Goal: Task Accomplishment & Management: Complete application form

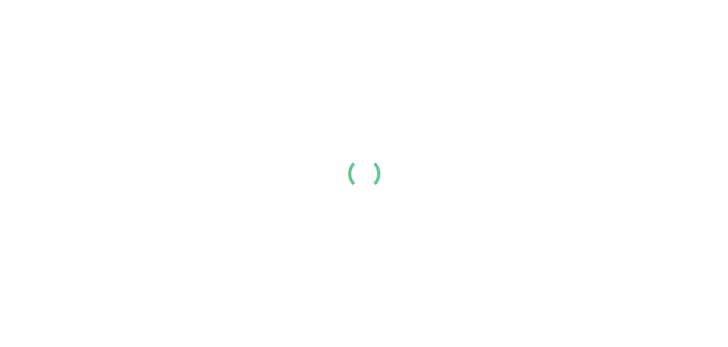
scroll to position [127, 0]
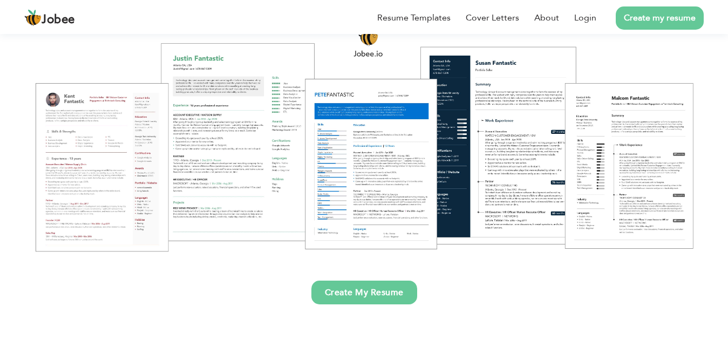
click at [389, 297] on link "Create My Resume" at bounding box center [364, 293] width 106 height 24
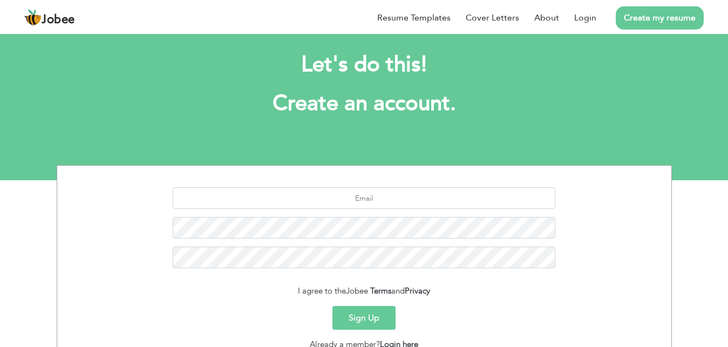
scroll to position [101, 0]
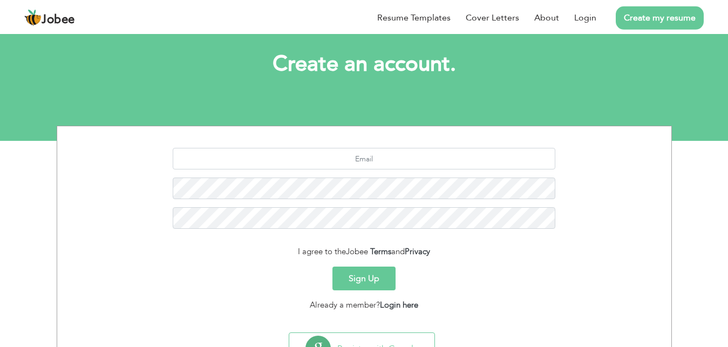
scroll to position [53, 0]
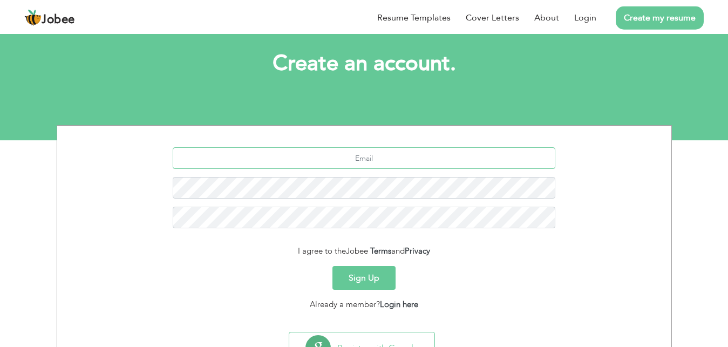
click at [404, 155] on input "text" at bounding box center [364, 158] width 383 height 22
click at [402, 162] on input "text" at bounding box center [364, 158] width 383 height 22
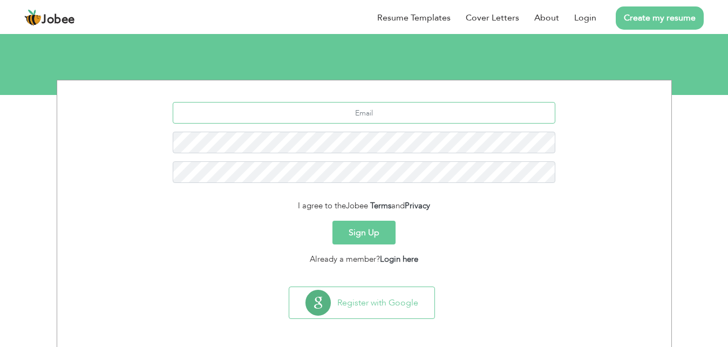
scroll to position [101, 0]
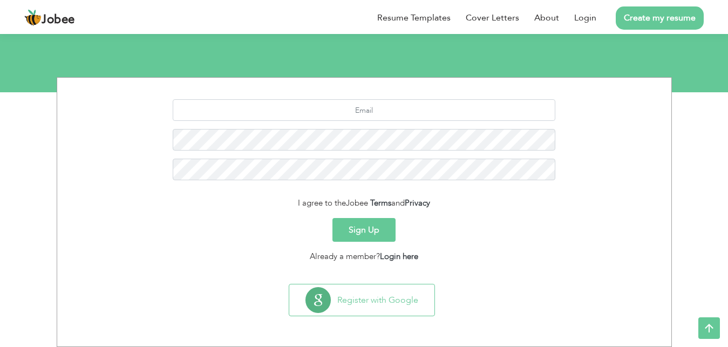
click at [376, 226] on button "Sign Up" at bounding box center [363, 230] width 63 height 24
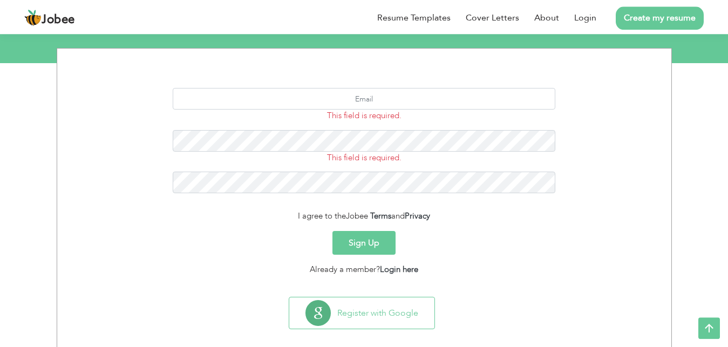
scroll to position [131, 0]
click at [371, 99] on input "text" at bounding box center [364, 98] width 383 height 22
type input "Cherrysherry170@gmail.com"
click at [353, 240] on button "Sign Up" at bounding box center [363, 242] width 63 height 24
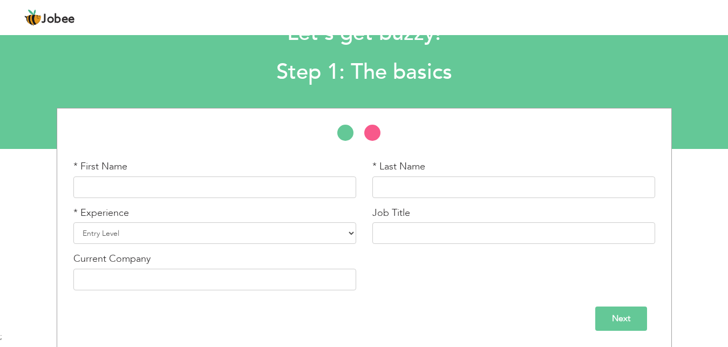
scroll to position [45, 0]
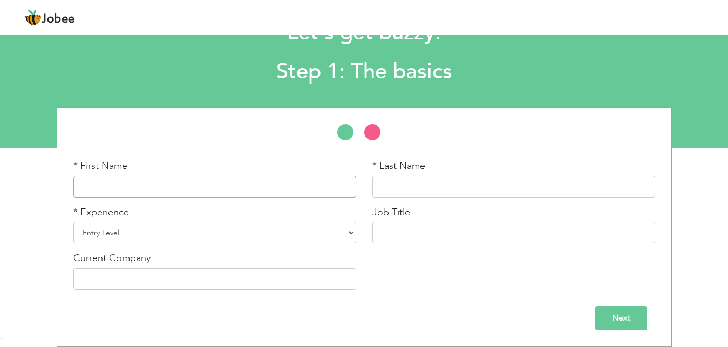
click at [300, 186] on input "text" at bounding box center [214, 187] width 283 height 22
type input "[PERSON_NAME]"
click at [387, 195] on input "text" at bounding box center [513, 187] width 283 height 22
type input "Ma"
click at [274, 201] on div "* First Name [PERSON_NAME]" at bounding box center [214, 182] width 299 height 46
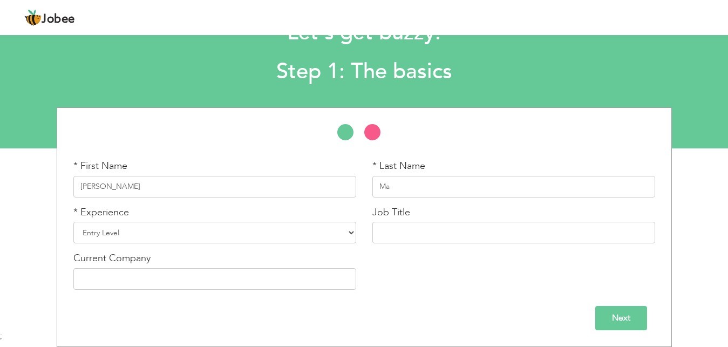
click at [274, 201] on div "* First Name Sherry" at bounding box center [214, 182] width 299 height 46
click at [240, 194] on input "Sherry" at bounding box center [214, 187] width 283 height 22
type input "Sheheryar"
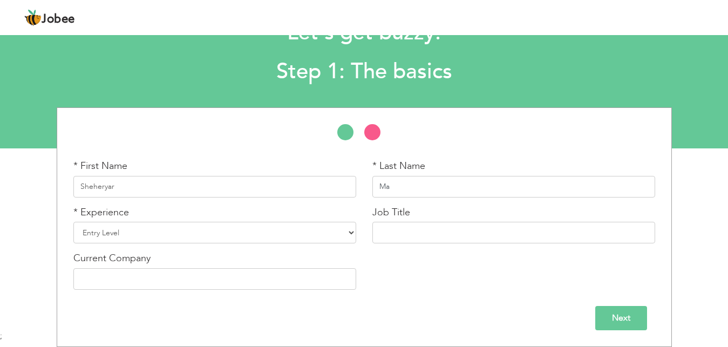
click at [393, 186] on input "Ma" at bounding box center [513, 187] width 283 height 22
type input "[PERSON_NAME]"
click at [73, 222] on select "Entry Level Less than 1 Year 1 Year 2 Years 3 Years 4 Years 5 Years 6 Years 7 Y…" at bounding box center [214, 233] width 283 height 22
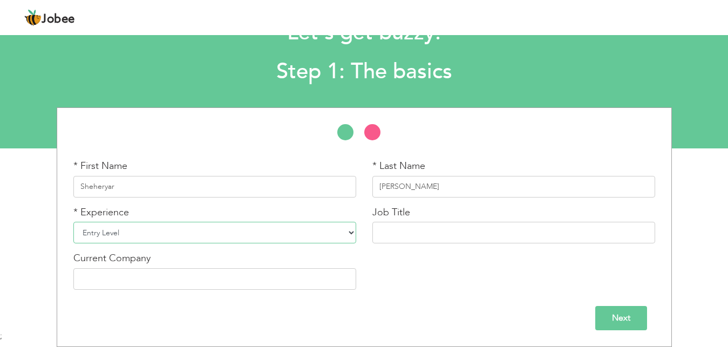
click option "6 Years" at bounding box center [0, 0] width 0 height 0
click at [175, 101] on section "Let's get buzzy! Step 1: The basics * First Name Sheheryar * Last Name Malik * …" at bounding box center [364, 68] width 728 height 162
click at [73, 222] on select "Entry Level Less than 1 Year 1 Year 2 Years 3 Years 4 Years 5 Years 6 Years 7 Y…" at bounding box center [214, 233] width 283 height 22
select select "7"
click option "5 Years" at bounding box center [0, 0] width 0 height 0
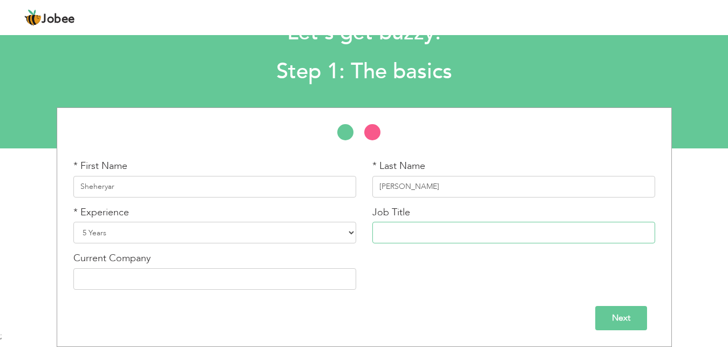
click at [392, 227] on input "text" at bounding box center [513, 233] width 283 height 22
type input "Store Supervisor"
click at [229, 286] on input "text" at bounding box center [214, 279] width 283 height 22
type input "Cafe [PERSON_NAME]"
click at [373, 135] on li at bounding box center [377, 135] width 27 height 22
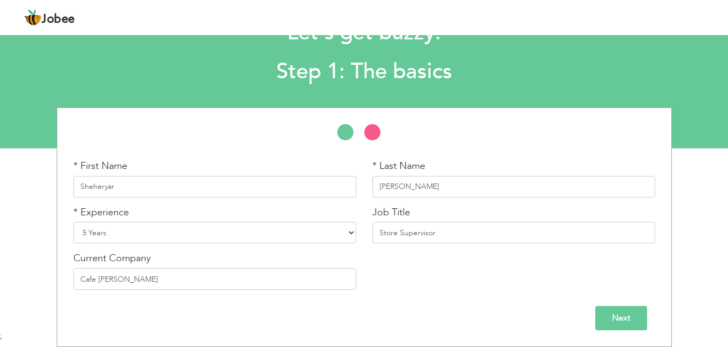
click at [373, 135] on li at bounding box center [377, 135] width 27 height 22
click at [616, 317] on input "Next" at bounding box center [621, 318] width 52 height 24
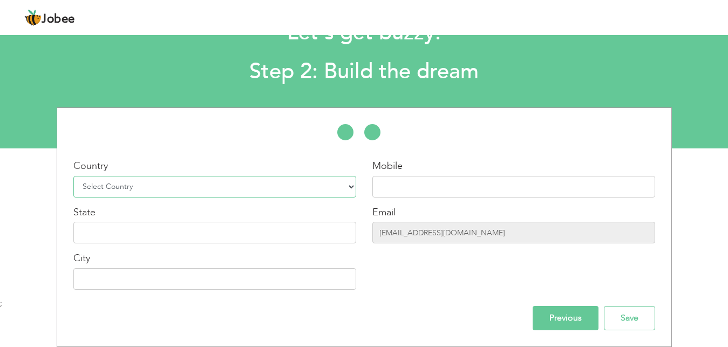
click at [73, 176] on select "Select Country Afghanistan Albania Algeria American Samoa Andorra Angola Anguil…" at bounding box center [214, 187] width 283 height 22
select select "166"
click at [407, 182] on input "text" at bounding box center [513, 187] width 283 height 22
type input "0306-9596413"
click at [210, 237] on input "text" at bounding box center [214, 233] width 283 height 22
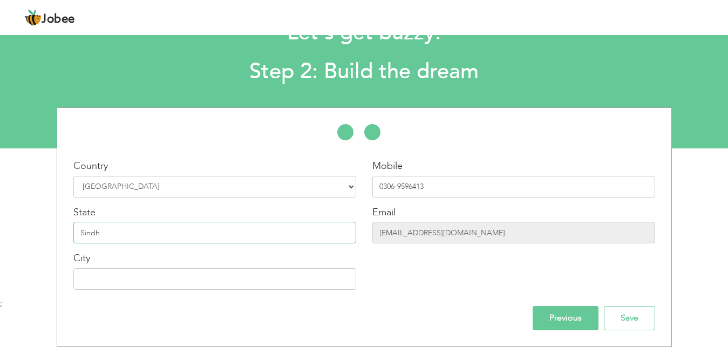
type input "Sindh"
click at [142, 280] on input "text" at bounding box center [214, 279] width 283 height 22
type input "h"
type input "Gharo"
click at [616, 322] on input "Save" at bounding box center [629, 318] width 51 height 24
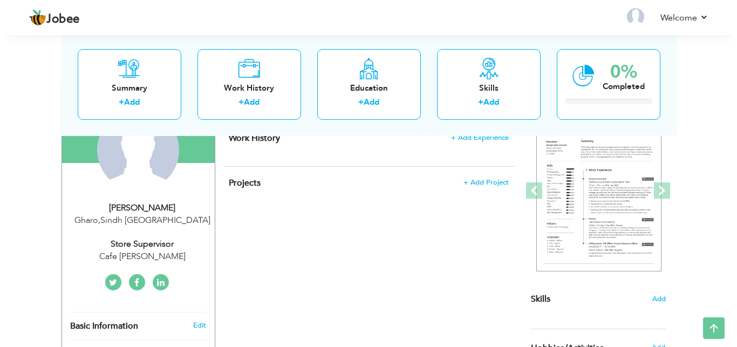
scroll to position [128, 0]
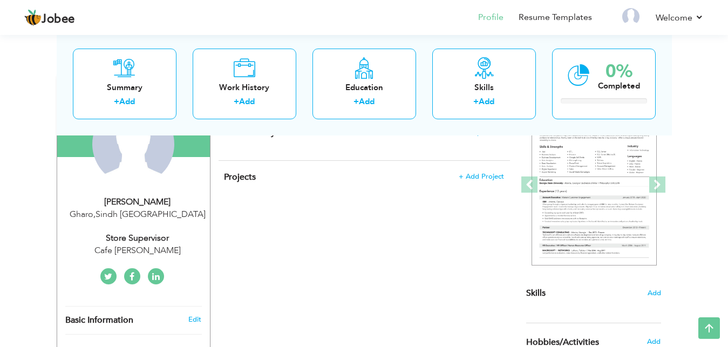
click at [151, 237] on div "Store Supervisor" at bounding box center [137, 238] width 145 height 12
type input "Sheheryar"
type input "[PERSON_NAME]"
type input "0306-9596413"
select select "number:166"
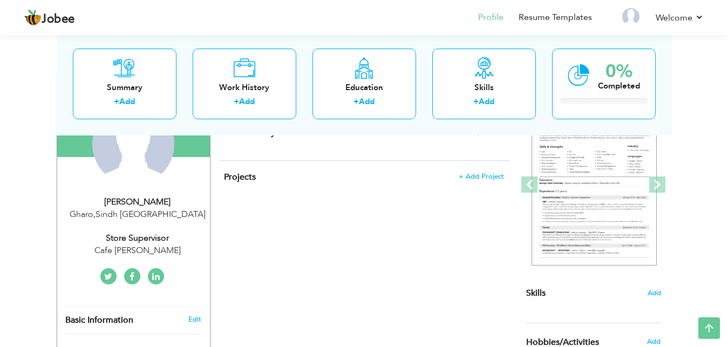
type input "Sindh"
type input "Gharo"
select select "number:7"
type input "Cafe [PERSON_NAME]"
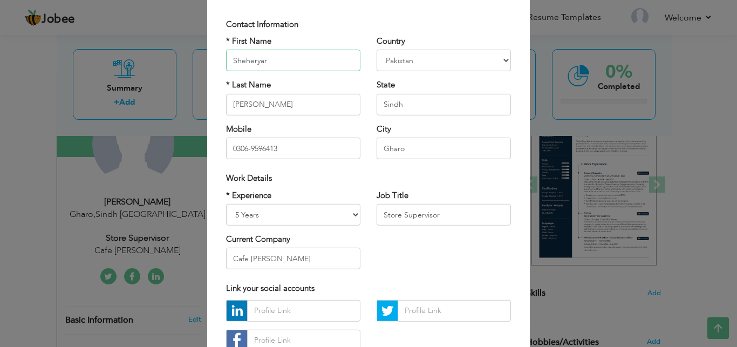
scroll to position [67, 0]
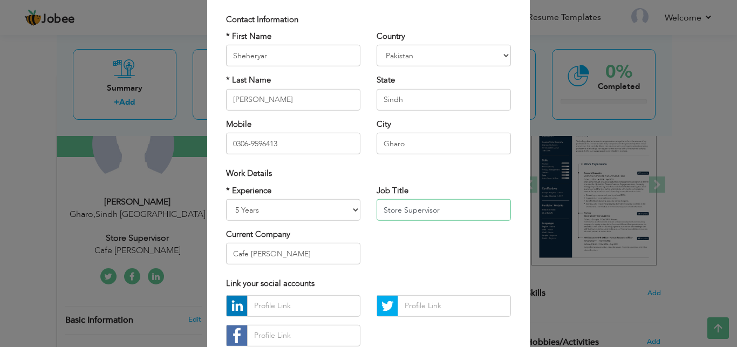
click at [453, 203] on input "Store Supervisor" at bounding box center [444, 210] width 134 height 22
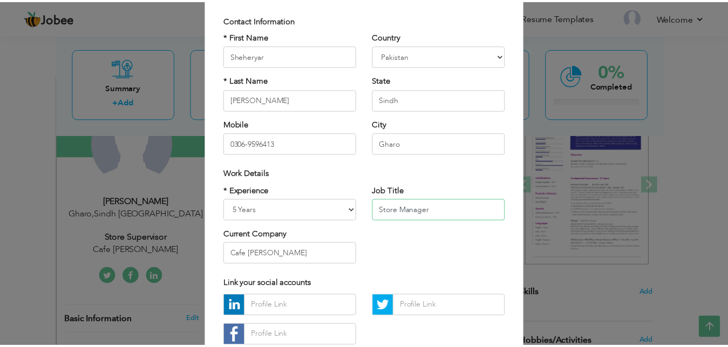
scroll to position [140, 0]
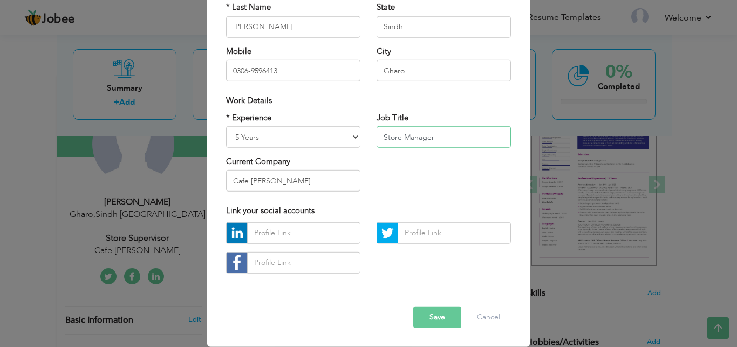
type input "Store Manager"
click at [435, 319] on button "Save" at bounding box center [437, 317] width 48 height 22
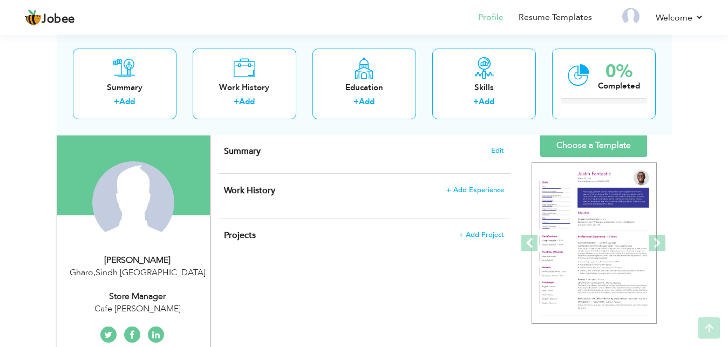
scroll to position [73, 0]
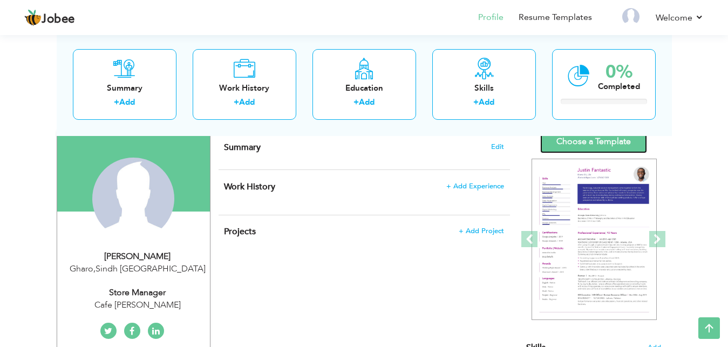
click at [579, 141] on link "Choose a Template" at bounding box center [593, 141] width 107 height 23
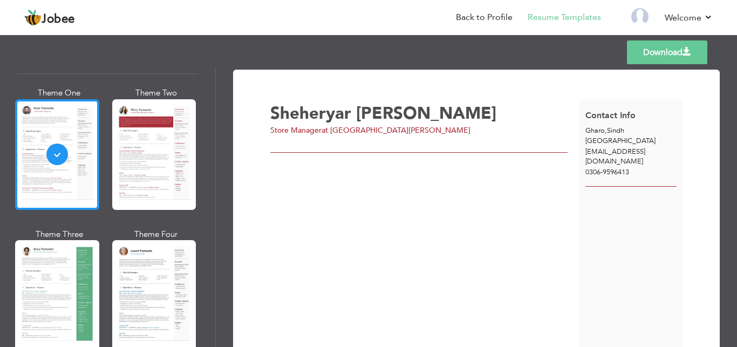
scroll to position [76, 0]
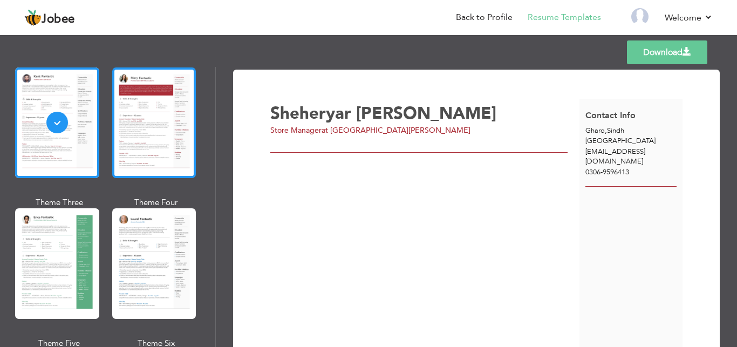
click at [157, 101] on div at bounding box center [154, 122] width 84 height 111
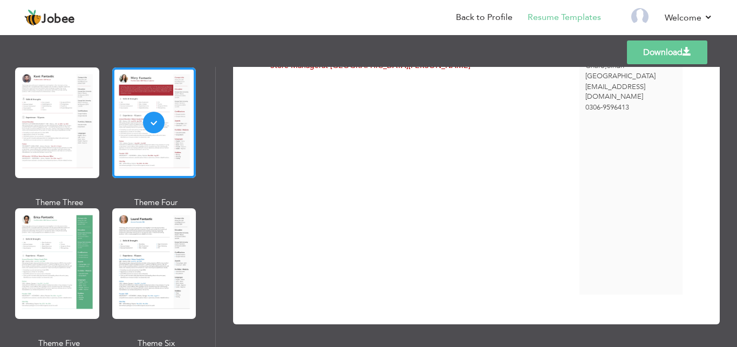
scroll to position [0, 0]
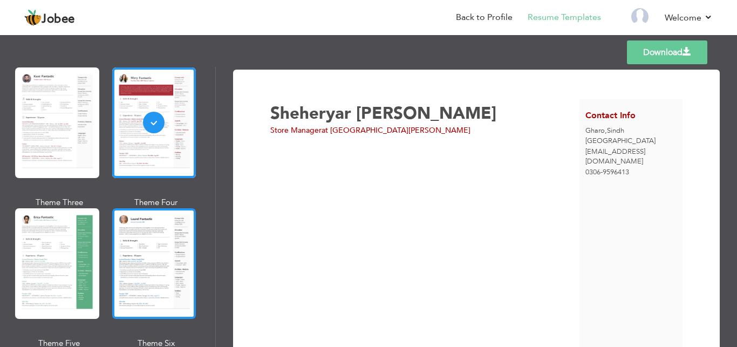
click at [156, 245] on div at bounding box center [154, 263] width 84 height 111
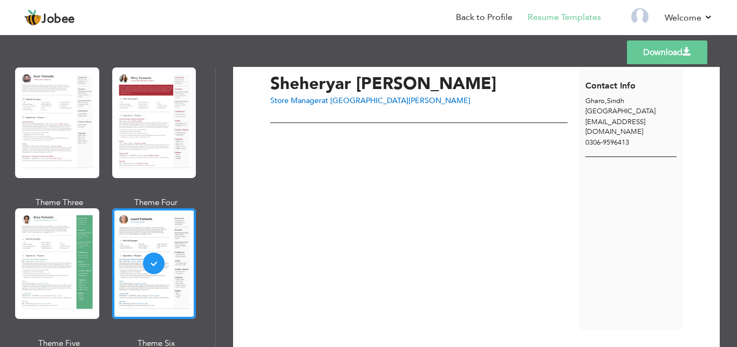
scroll to position [24, 0]
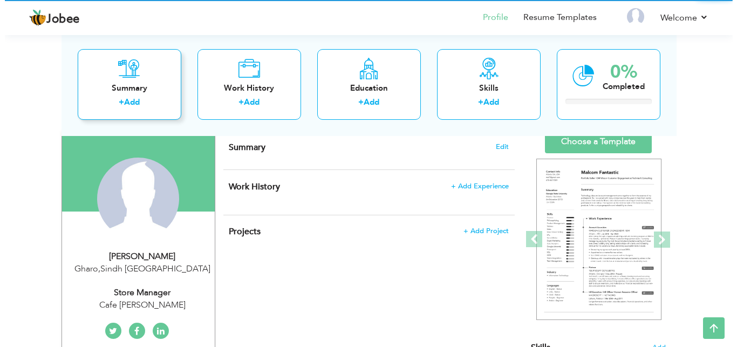
scroll to position [73, 0]
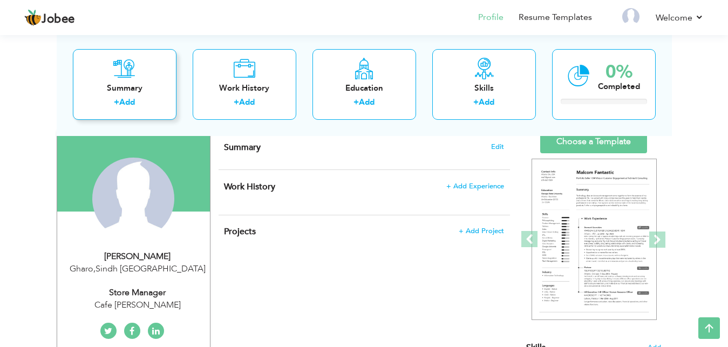
click at [133, 104] on link "Add" at bounding box center [127, 102] width 16 height 11
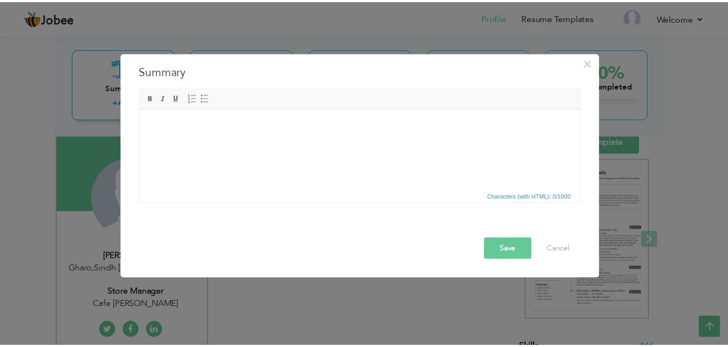
scroll to position [0, 0]
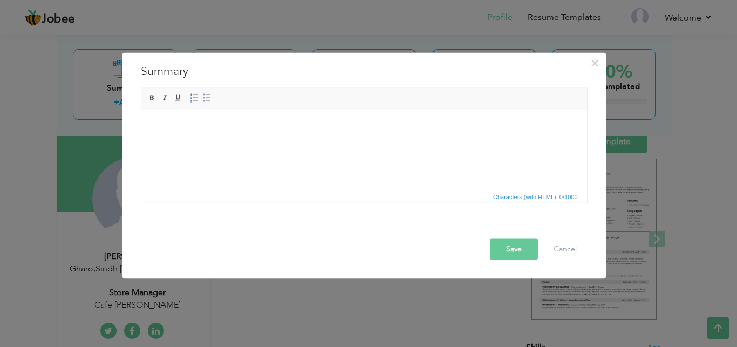
drag, startPoint x: 515, startPoint y: 202, endPoint x: 520, endPoint y: 196, distance: 8.0
click at [520, 196] on span "Characters (with HTML): 0/1000" at bounding box center [364, 195] width 446 height 13
click at [520, 196] on span "Characters (with HTML): 0/1000" at bounding box center [535, 197] width 89 height 10
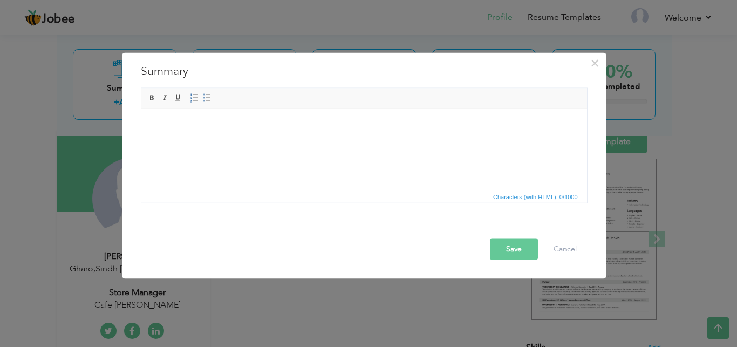
click at [520, 196] on span "Characters (with HTML): 0/1000" at bounding box center [535, 197] width 89 height 10
click at [241, 124] on body at bounding box center [364, 124] width 424 height 11
click at [568, 258] on button "Cancel" at bounding box center [565, 249] width 45 height 22
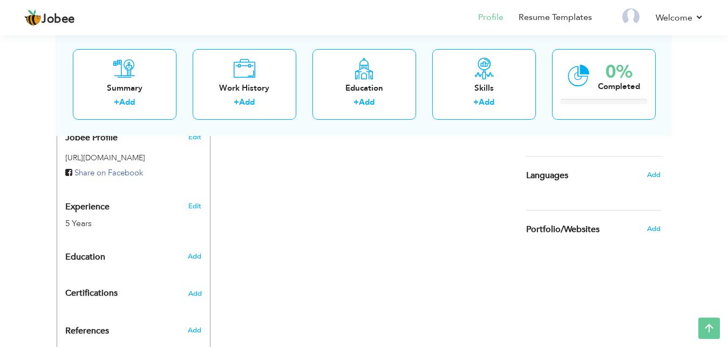
scroll to position [355, 0]
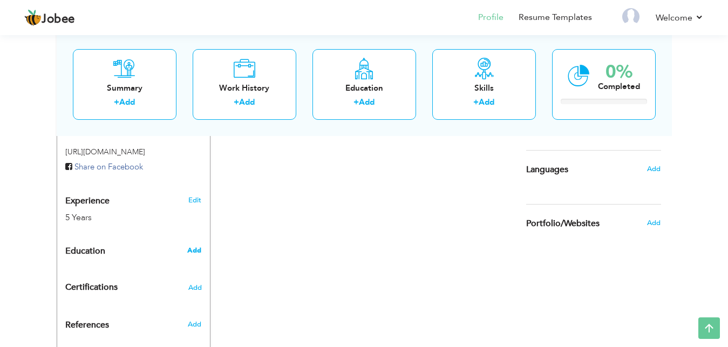
click at [200, 246] on span "Add" at bounding box center [194, 251] width 14 height 10
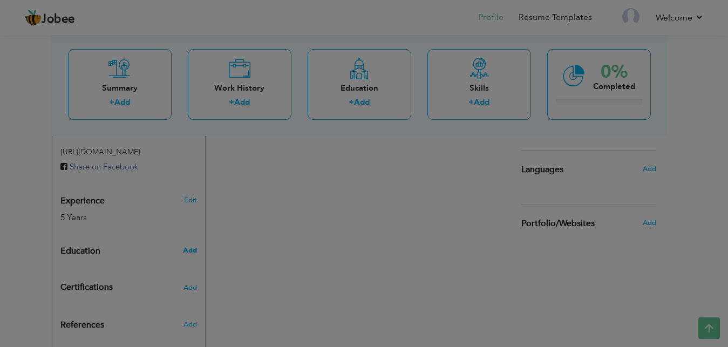
radio input "true"
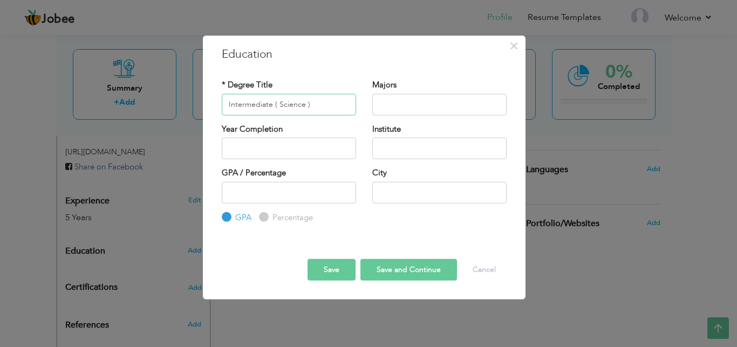
type input "Intermediate ( Science )"
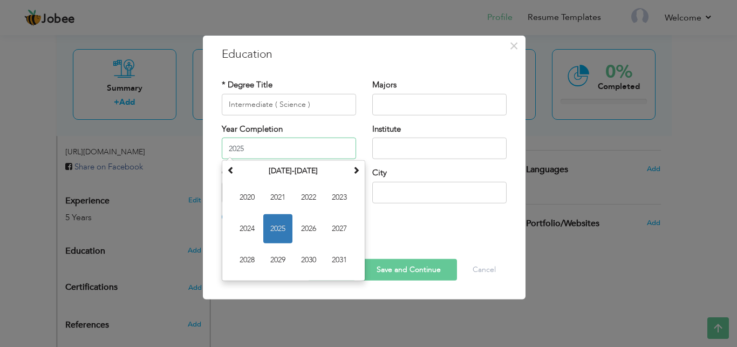
click at [285, 154] on input "2025" at bounding box center [289, 149] width 134 height 22
type input "2018"
click at [415, 142] on input "text" at bounding box center [439, 149] width 134 height 22
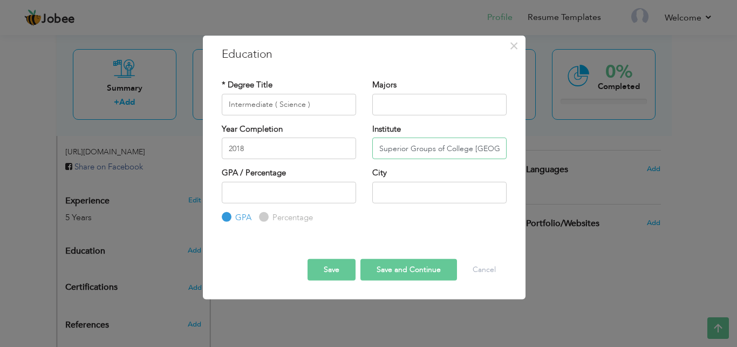
type input "Superior Groups of College Multan"
click at [289, 196] on input "number" at bounding box center [289, 192] width 134 height 22
click at [270, 218] on label "Percentage" at bounding box center [291, 217] width 43 height 11
click at [266, 218] on input "Percentage" at bounding box center [262, 217] width 7 height 7
radio input "true"
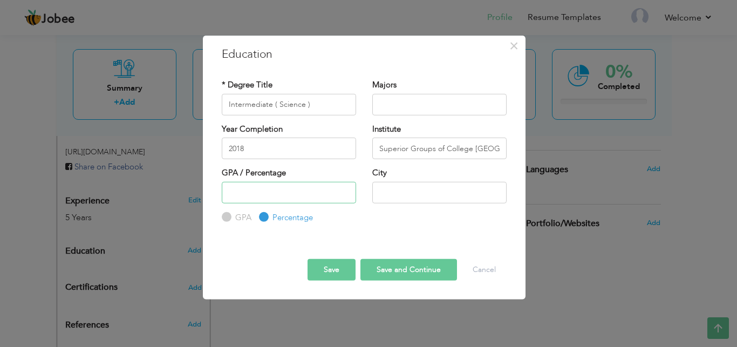
click at [266, 195] on input "number" at bounding box center [289, 192] width 134 height 22
type input "61"
click at [399, 195] on input "text" at bounding box center [439, 192] width 134 height 22
type input "Multan"
click at [387, 270] on button "Save and Continue" at bounding box center [408, 270] width 97 height 22
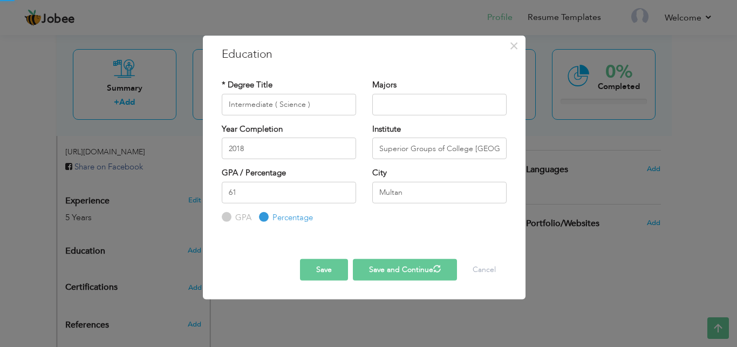
radio input "true"
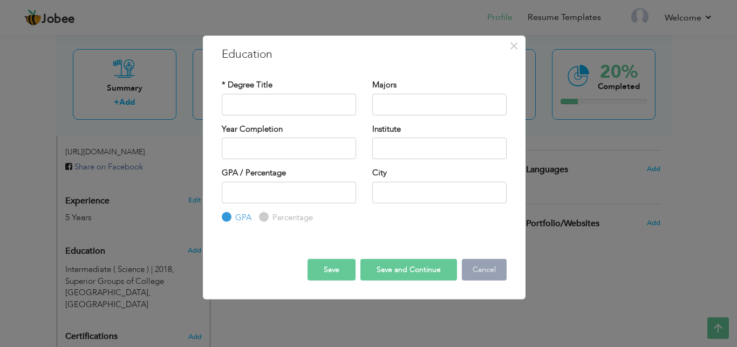
click at [484, 270] on button "Cancel" at bounding box center [484, 270] width 45 height 22
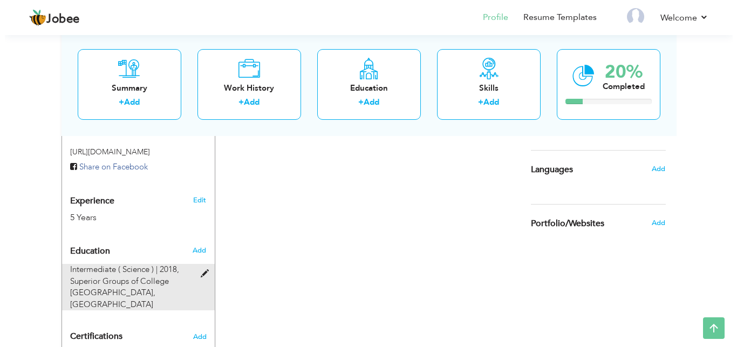
scroll to position [438, 0]
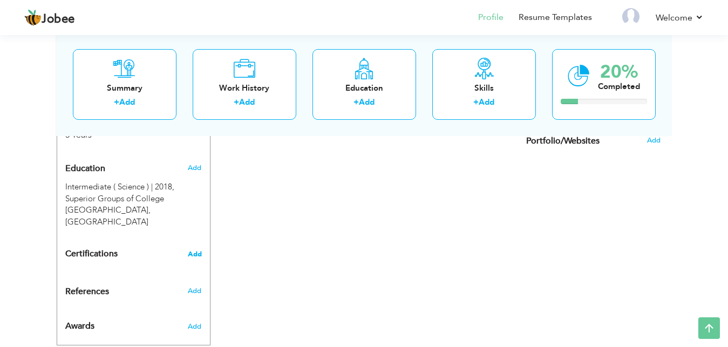
click at [193, 250] on span "Add" at bounding box center [195, 254] width 14 height 8
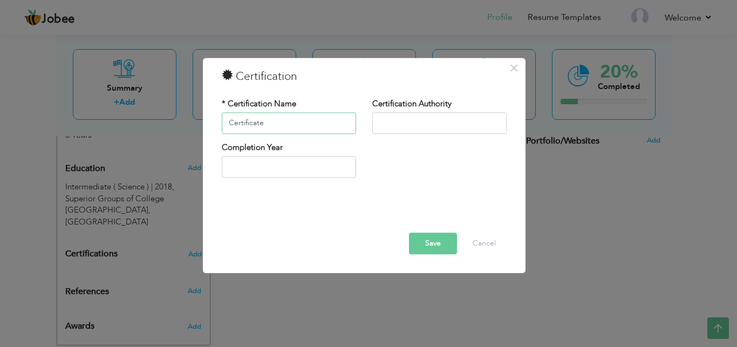
click at [302, 131] on input "Certificate" at bounding box center [289, 123] width 134 height 22
type input "Certificate of Appreciation"
click at [382, 126] on input "text" at bounding box center [439, 123] width 134 height 22
click at [499, 122] on input "Recieved Certificate of Appreciation" at bounding box center [439, 123] width 134 height 22
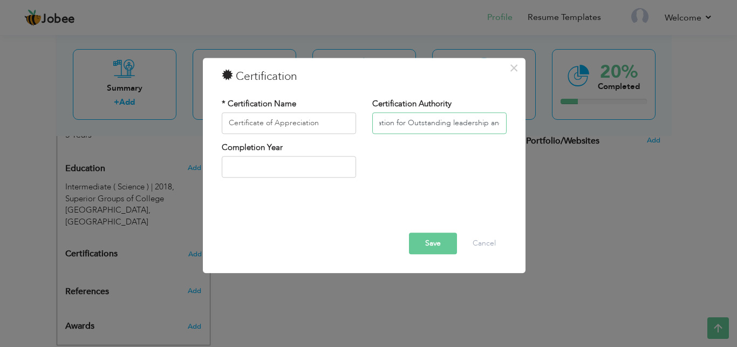
scroll to position [0, 110]
click at [505, 126] on input "Recieved Certificate of Appreciation for Outstanding leadership and" at bounding box center [439, 123] width 134 height 22
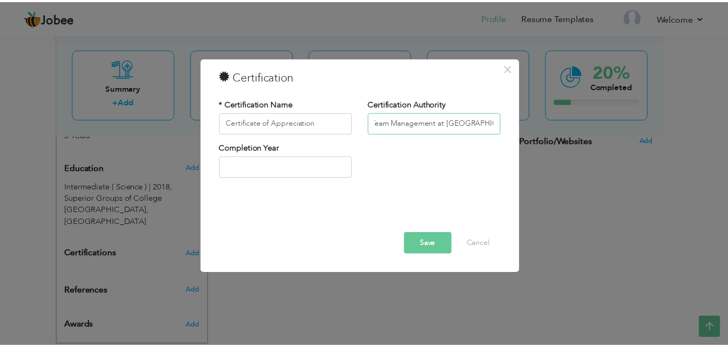
scroll to position [0, 245]
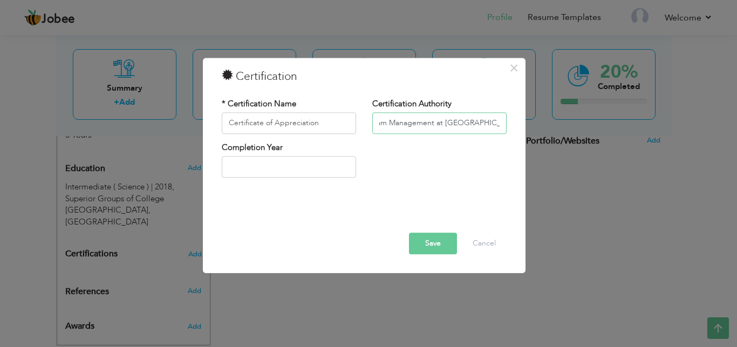
type input "Recieved Certificate of Appreciation for Outstanding leadership and Team Manage…"
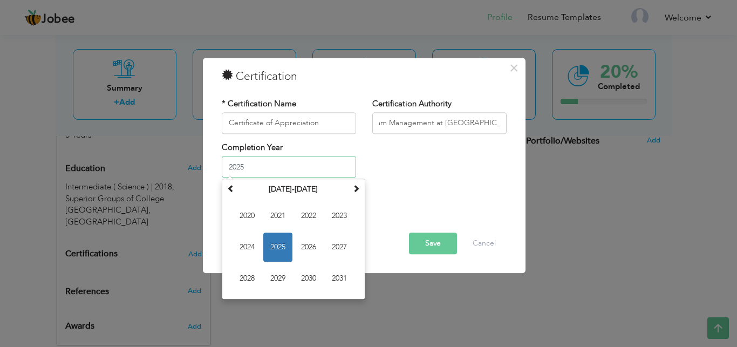
click at [322, 168] on input "2025" at bounding box center [289, 167] width 134 height 22
click at [255, 245] on span "2024" at bounding box center [247, 247] width 29 height 29
click at [339, 167] on input "2024" at bounding box center [289, 167] width 134 height 22
click at [318, 250] on span "2025" at bounding box center [308, 247] width 29 height 29
type input "2025"
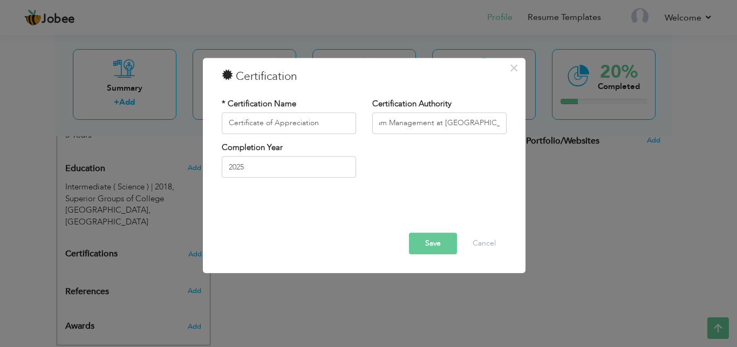
click at [428, 243] on button "Save" at bounding box center [433, 244] width 48 height 22
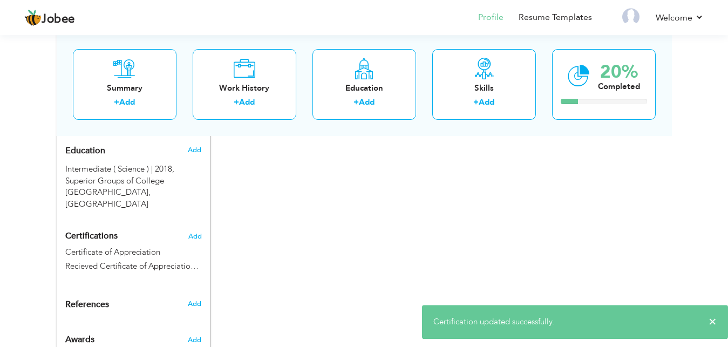
scroll to position [469, 0]
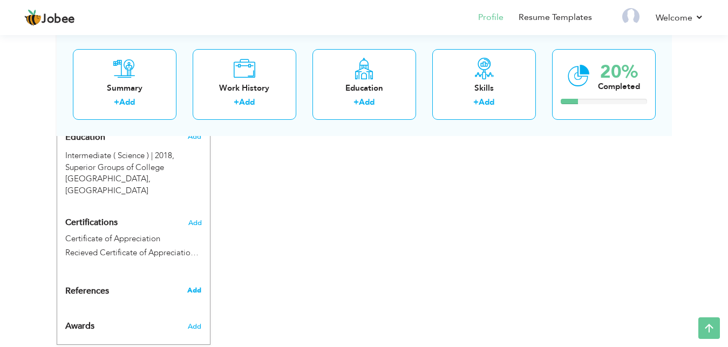
click at [195, 285] on span "Add" at bounding box center [194, 290] width 14 height 10
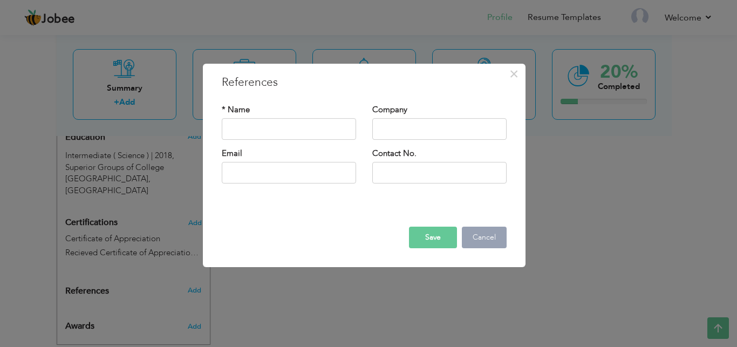
click at [482, 239] on button "Cancel" at bounding box center [484, 238] width 45 height 22
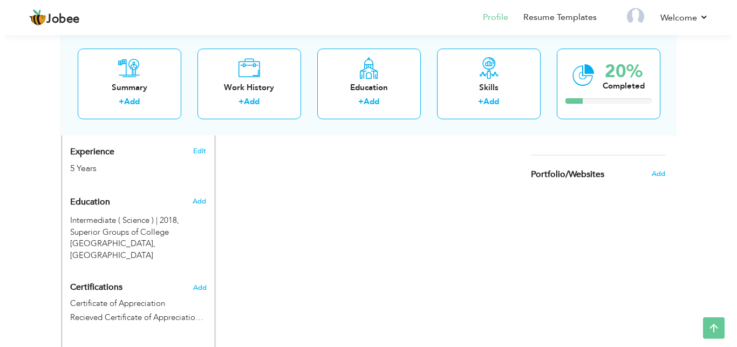
scroll to position [404, 0]
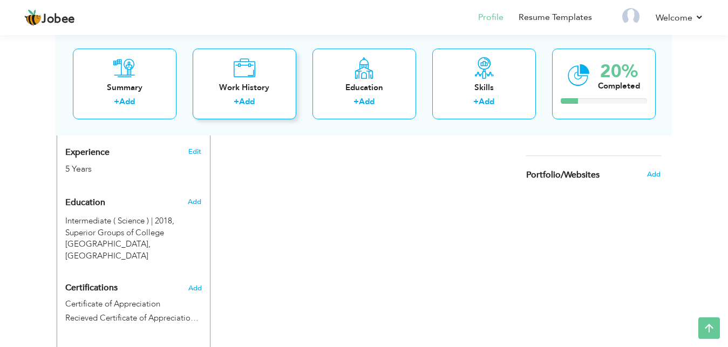
click at [253, 94] on div "Work History + Add" at bounding box center [245, 84] width 104 height 71
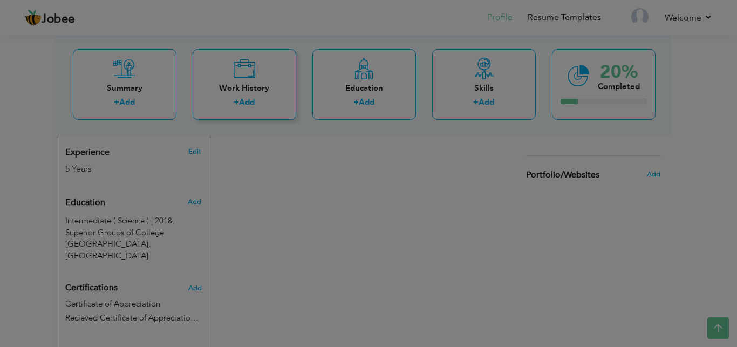
scroll to position [0, 0]
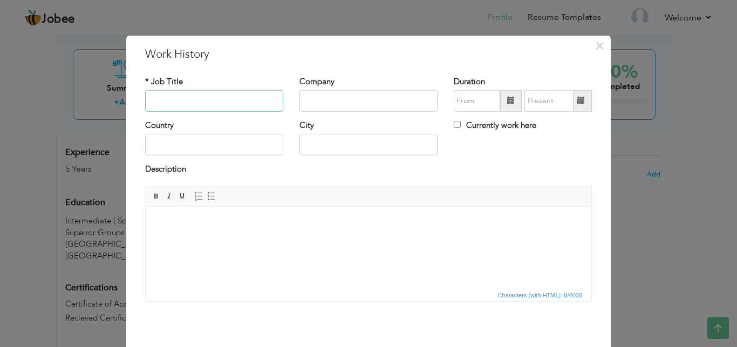
click at [225, 98] on input "text" at bounding box center [214, 101] width 138 height 22
type input "Store Supervisor"
click at [325, 95] on input "text" at bounding box center [368, 101] width 138 height 22
click at [240, 154] on input "text" at bounding box center [214, 145] width 138 height 22
click at [388, 101] on input "Nestle Pakistan" at bounding box center [368, 101] width 138 height 22
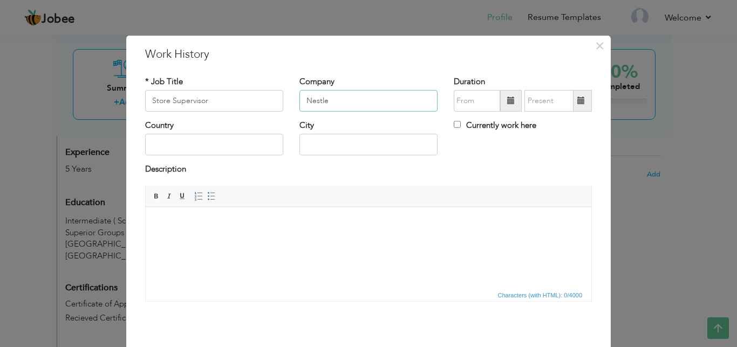
type input "Nestle"
click at [232, 146] on input "text" at bounding box center [214, 145] width 138 height 22
type input "[GEOGRAPHIC_DATA]"
click at [319, 148] on input "text" at bounding box center [368, 145] width 138 height 22
type input "Multan"
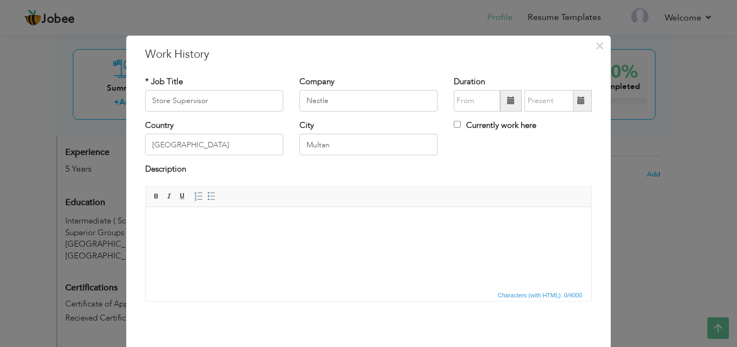
click at [285, 208] on html at bounding box center [369, 247] width 446 height 81
click at [481, 99] on input "text" at bounding box center [477, 101] width 46 height 22
type input "09/2025"
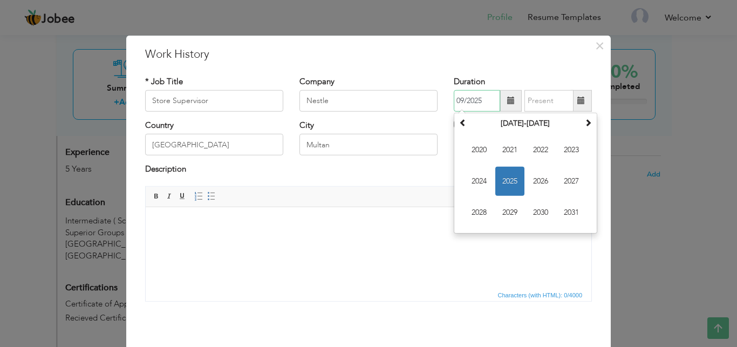
click at [481, 99] on input "09/2025" at bounding box center [477, 101] width 46 height 22
click at [462, 128] on th at bounding box center [463, 123] width 13 height 16
click at [510, 216] on span "2019" at bounding box center [509, 212] width 29 height 29
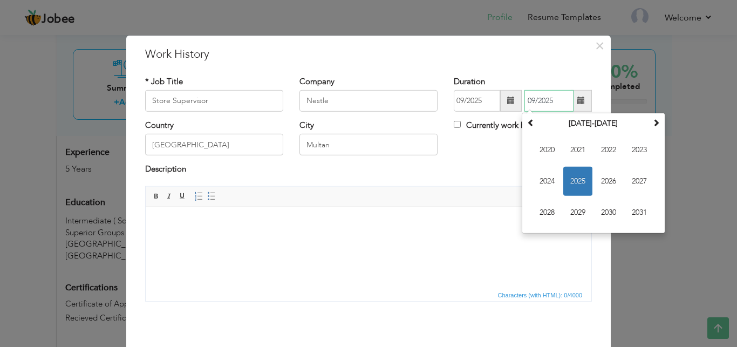
click at [554, 106] on input "09/2025" at bounding box center [548, 101] width 49 height 22
click at [546, 182] on span "2024" at bounding box center [547, 181] width 29 height 29
click at [545, 155] on span "Jan" at bounding box center [547, 149] width 29 height 29
type input "01/2024"
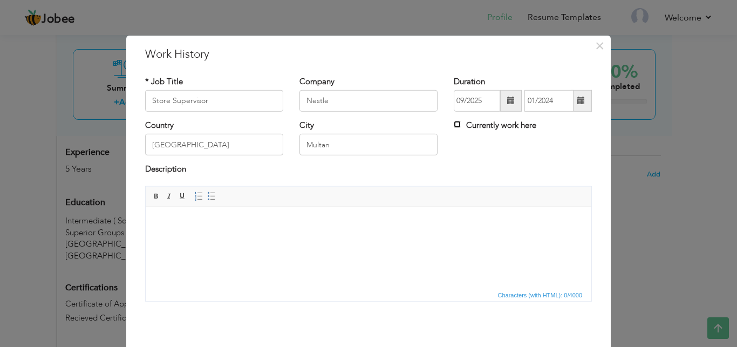
click at [454, 128] on input "Currently work here" at bounding box center [457, 124] width 7 height 7
checkbox input "true"
click at [454, 128] on input "Currently work here" at bounding box center [457, 124] width 7 height 7
checkbox input "false"
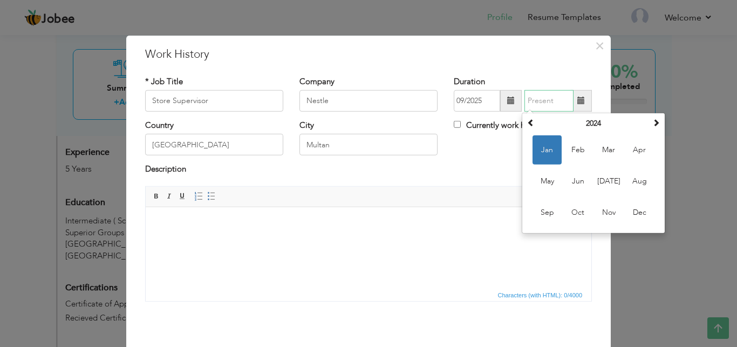
click at [553, 104] on input "text" at bounding box center [548, 101] width 49 height 22
click at [543, 151] on span "Jan" at bounding box center [547, 149] width 29 height 29
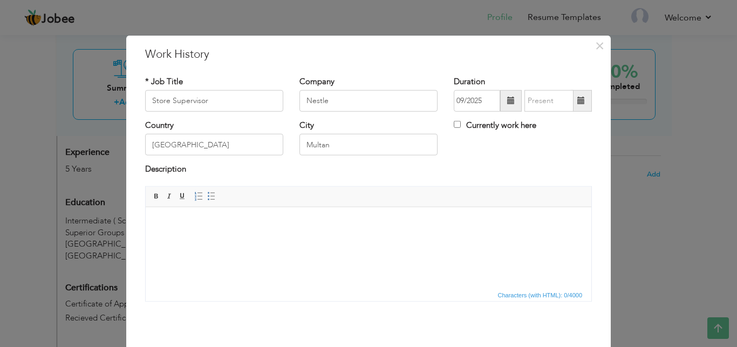
type input "01/2024"
click at [216, 237] on html at bounding box center [369, 247] width 446 height 81
click at [504, 297] on span "Characters (with HTML): 0/4000" at bounding box center [540, 295] width 89 height 10
click at [193, 251] on html at bounding box center [369, 247] width 446 height 81
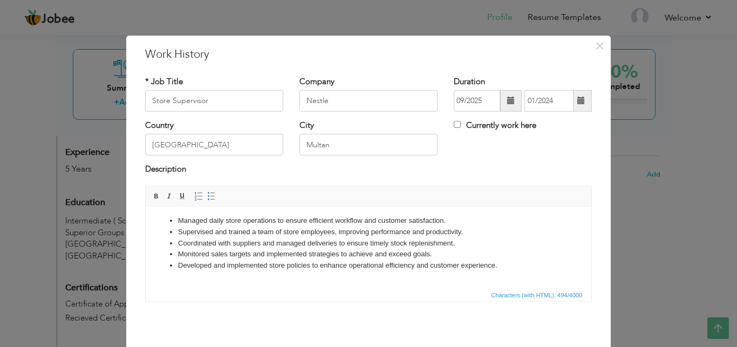
click at [507, 261] on li "Developed and implemented store policies to enhance operational efficiency and …" at bounding box center [368, 265] width 381 height 11
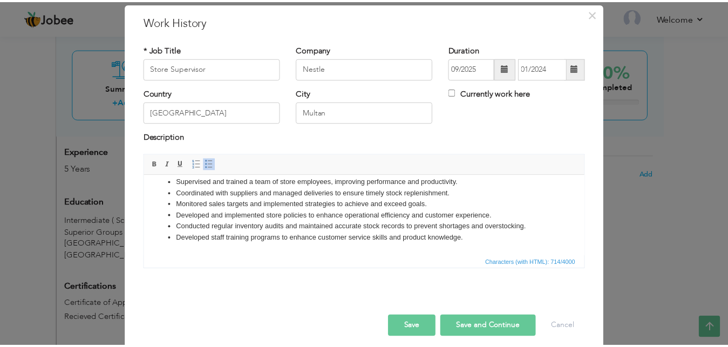
scroll to position [22, 0]
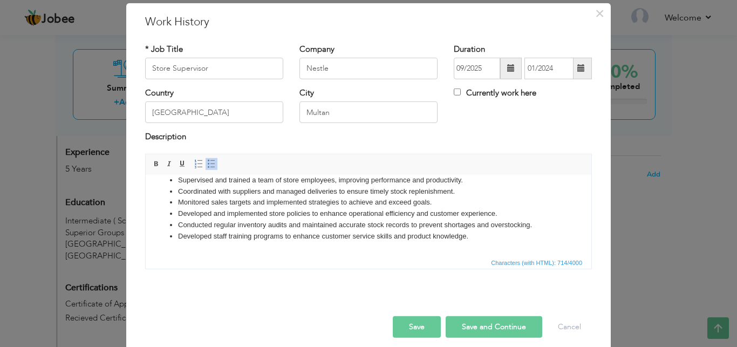
click at [405, 328] on button "Save" at bounding box center [417, 327] width 48 height 22
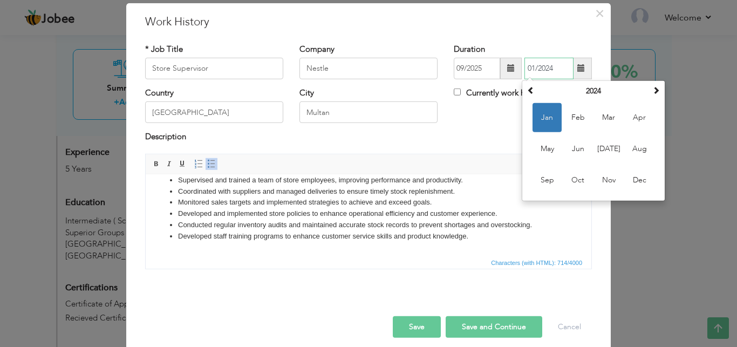
click at [544, 117] on span "Jan" at bounding box center [547, 117] width 29 height 29
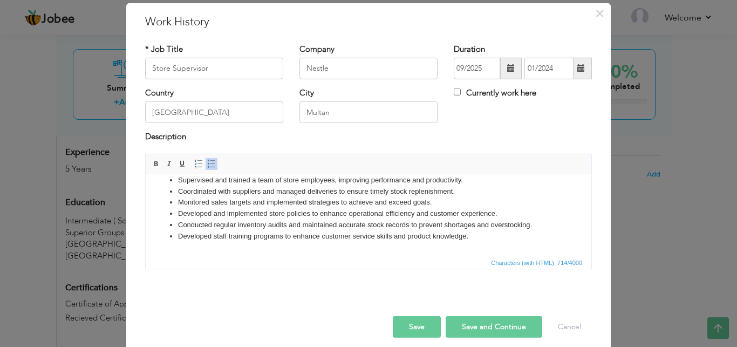
click at [414, 334] on button "Save" at bounding box center [417, 327] width 48 height 22
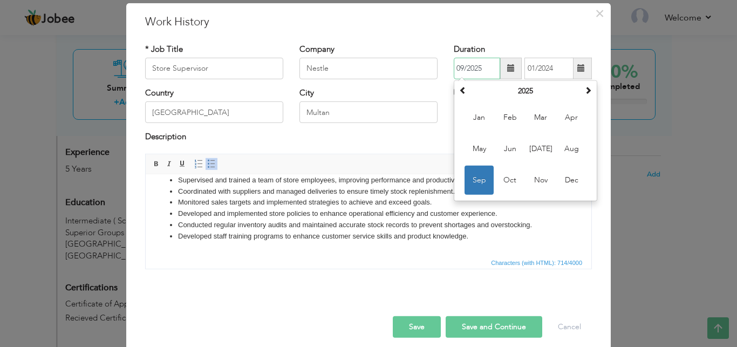
click at [485, 70] on input "09/2025" at bounding box center [477, 69] width 46 height 22
click at [459, 88] on span at bounding box center [463, 90] width 8 height 8
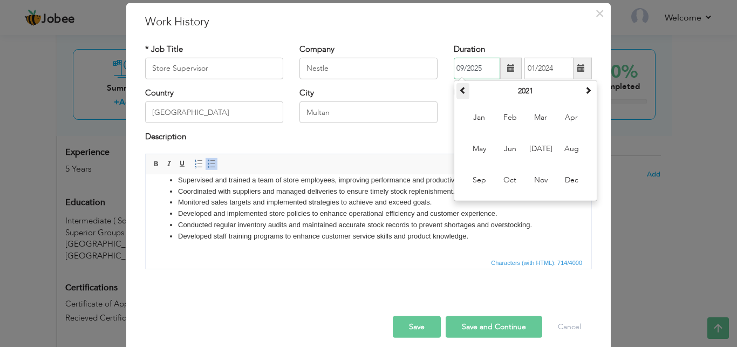
click at [459, 88] on span at bounding box center [463, 90] width 8 height 8
click at [533, 150] on span "Jul" at bounding box center [540, 148] width 29 height 29
type input "07/2019"
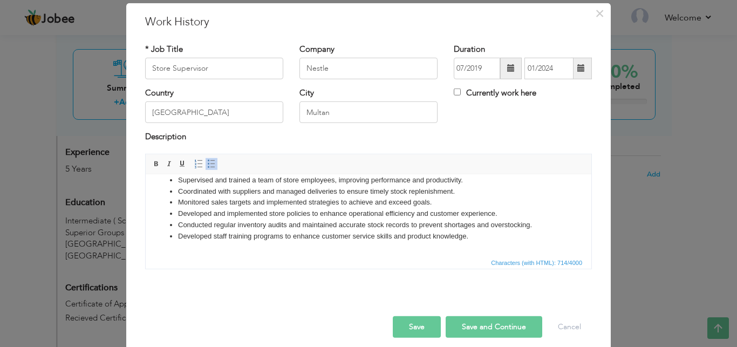
click at [406, 330] on button "Save" at bounding box center [417, 327] width 48 height 22
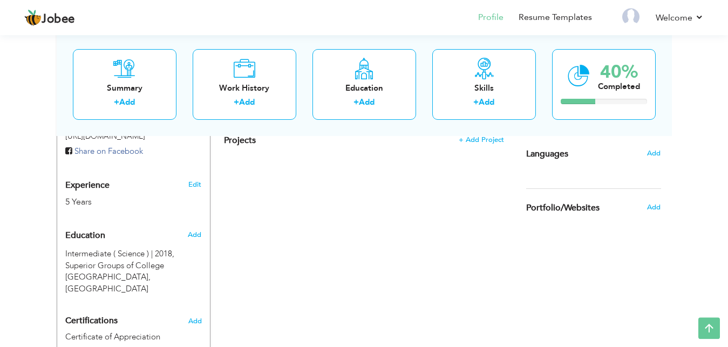
scroll to position [370, 0]
click at [487, 105] on link "Add" at bounding box center [487, 102] width 16 height 11
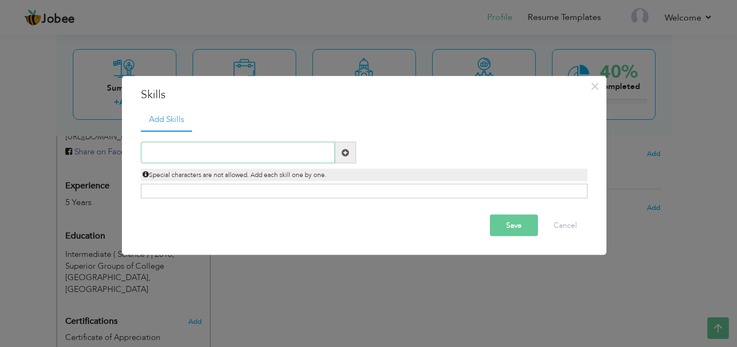
click at [244, 154] on input "text" at bounding box center [238, 153] width 194 height 22
click at [287, 151] on input "text" at bounding box center [238, 153] width 194 height 22
click at [348, 153] on span at bounding box center [346, 152] width 8 height 8
click at [308, 154] on input "S" at bounding box center [238, 153] width 194 height 22
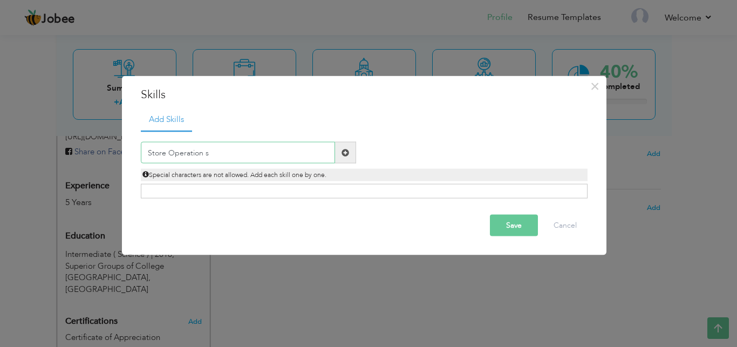
click at [231, 151] on input "Store Operation s" at bounding box center [238, 153] width 194 height 22
type input "Store Operations Management"
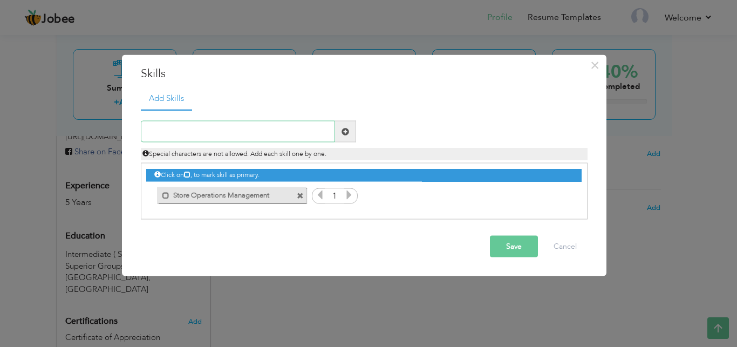
click at [186, 139] on input "text" at bounding box center [238, 132] width 194 height 22
type input "Supplier Coordination'"
type input "Supplier Coordination"
click at [349, 135] on span at bounding box center [345, 132] width 21 height 22
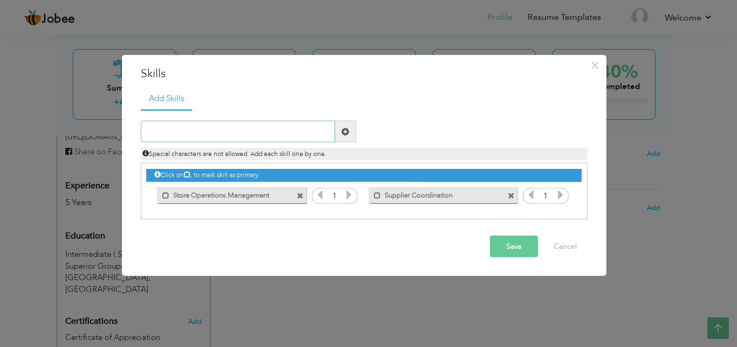
click at [183, 124] on input "text" at bounding box center [238, 132] width 194 height 22
type input "Team leadership"
click at [346, 133] on span at bounding box center [346, 131] width 8 height 8
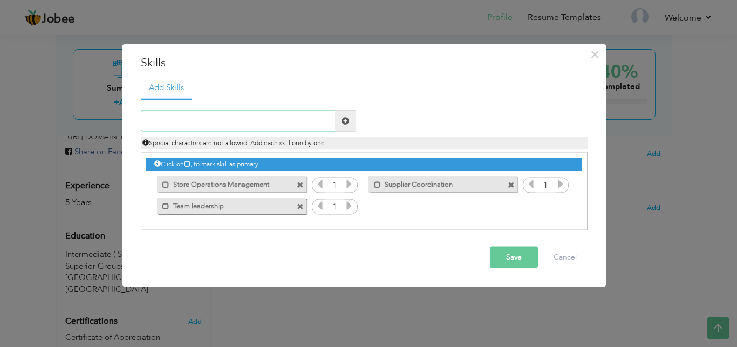
click at [263, 118] on input "text" at bounding box center [238, 121] width 194 height 22
type input "Inventory Management"
click at [343, 123] on span at bounding box center [346, 121] width 8 height 8
click at [241, 123] on input "text" at bounding box center [238, 121] width 194 height 22
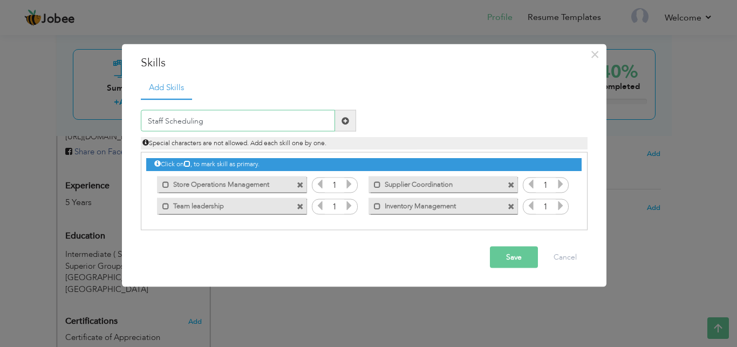
type input "Staff Scheduling"
click at [343, 126] on span at bounding box center [345, 121] width 21 height 22
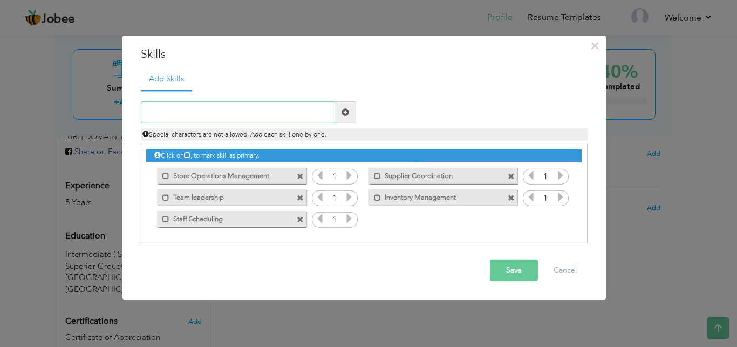
click at [207, 111] on input "text" at bounding box center [238, 112] width 194 height 22
type input "MS Word & Excel"
click at [348, 113] on span at bounding box center [346, 112] width 8 height 8
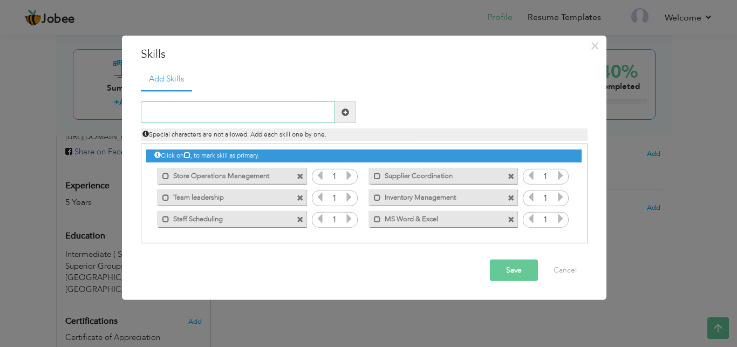
click at [255, 112] on input "text" at bounding box center [238, 112] width 194 height 22
type input "Photoshop"
click at [347, 113] on span at bounding box center [346, 112] width 8 height 8
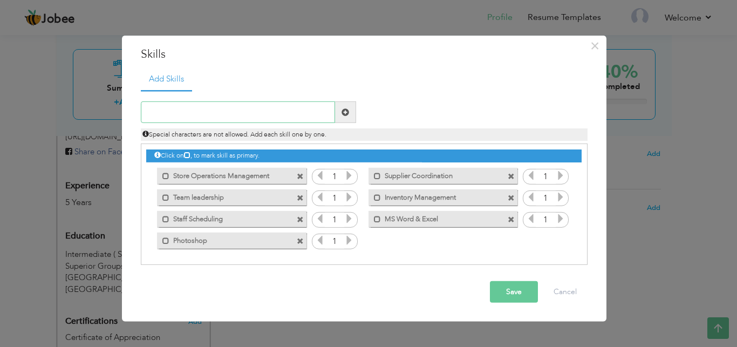
click at [274, 108] on input "text" at bounding box center [238, 112] width 194 height 22
type input "Internet & browsing"
click at [343, 114] on span at bounding box center [346, 112] width 8 height 8
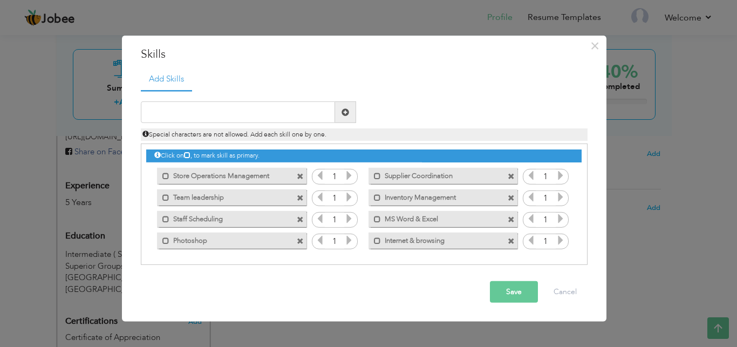
click at [498, 284] on button "Save" at bounding box center [514, 292] width 48 height 22
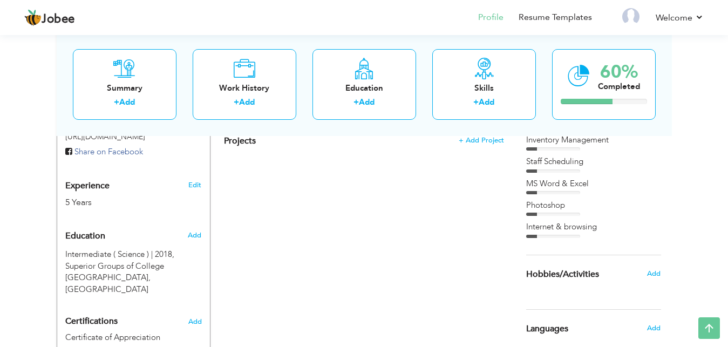
click at [560, 145] on div "Inventory Management" at bounding box center [593, 139] width 135 height 11
click at [557, 159] on div "Staff Scheduling" at bounding box center [593, 161] width 135 height 11
click at [492, 98] on link "Add" at bounding box center [487, 102] width 16 height 11
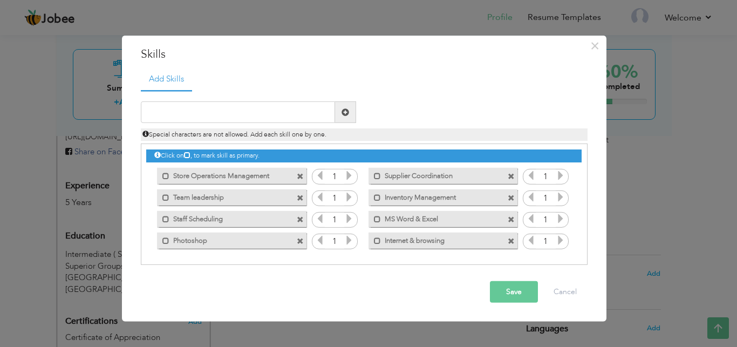
click at [352, 180] on icon at bounding box center [349, 176] width 10 height 10
click at [506, 293] on button "Save" at bounding box center [514, 292] width 48 height 22
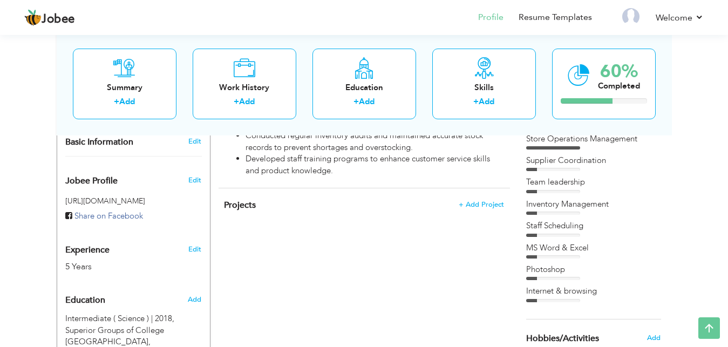
click at [567, 203] on div "Inventory Management" at bounding box center [593, 204] width 135 height 11
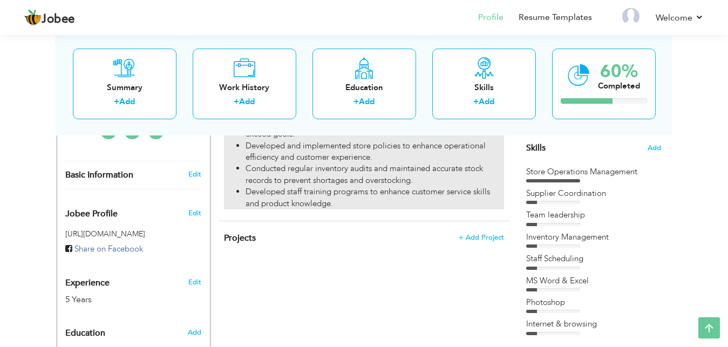
scroll to position [272, 0]
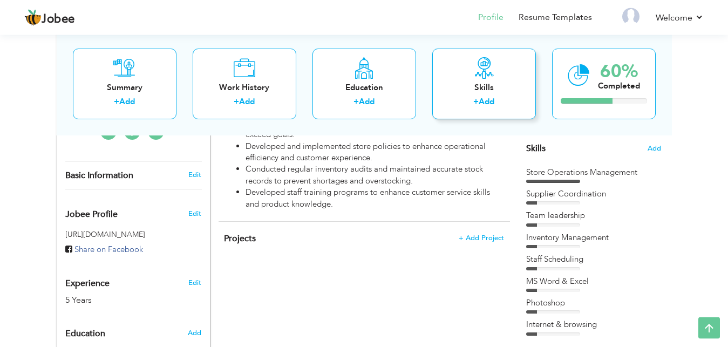
click at [489, 89] on div "Skills" at bounding box center [484, 87] width 86 height 11
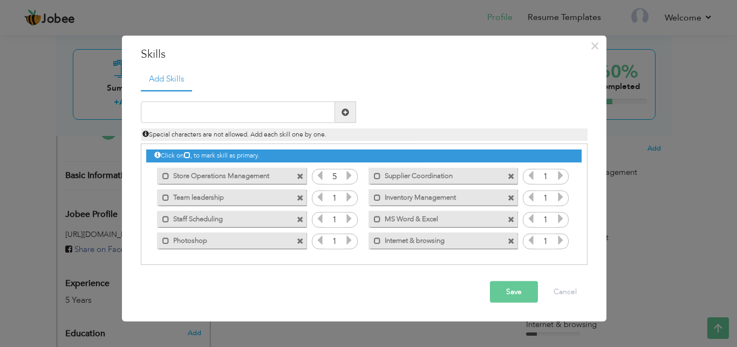
click at [349, 176] on icon at bounding box center [349, 176] width 10 height 10
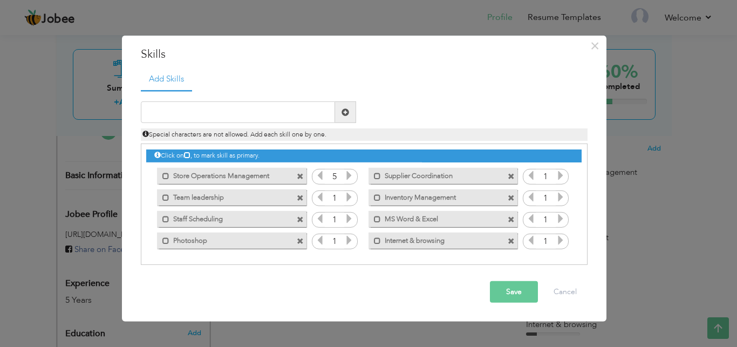
click at [351, 179] on icon at bounding box center [349, 176] width 10 height 10
click at [166, 178] on span at bounding box center [165, 175] width 7 height 7
click at [165, 195] on span at bounding box center [165, 197] width 7 height 7
click at [167, 219] on span at bounding box center [165, 218] width 7 height 7
click at [378, 179] on span at bounding box center [377, 175] width 7 height 7
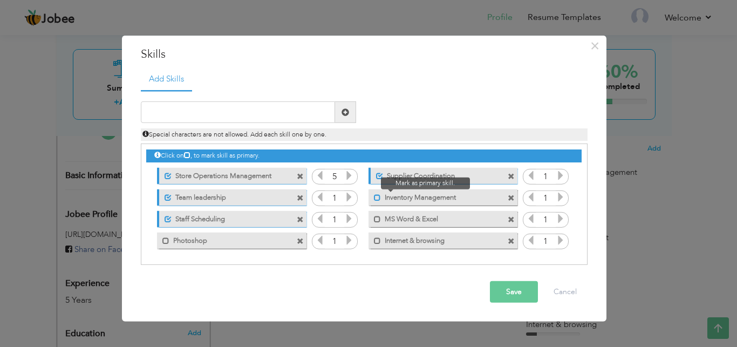
click at [379, 196] on span at bounding box center [377, 197] width 7 height 7
click at [558, 197] on icon at bounding box center [561, 197] width 10 height 10
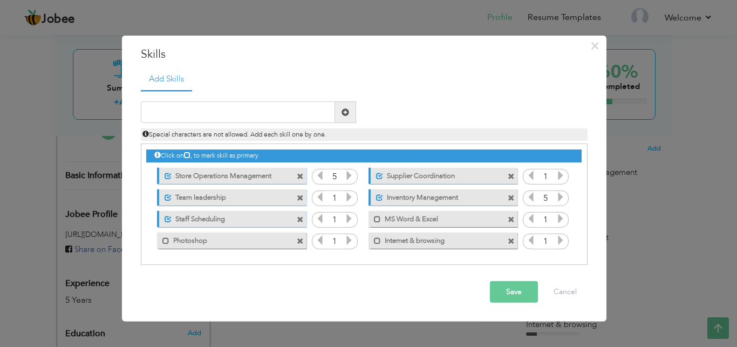
click at [558, 197] on icon at bounding box center [561, 197] width 10 height 10
click at [563, 176] on icon at bounding box center [561, 176] width 10 height 10
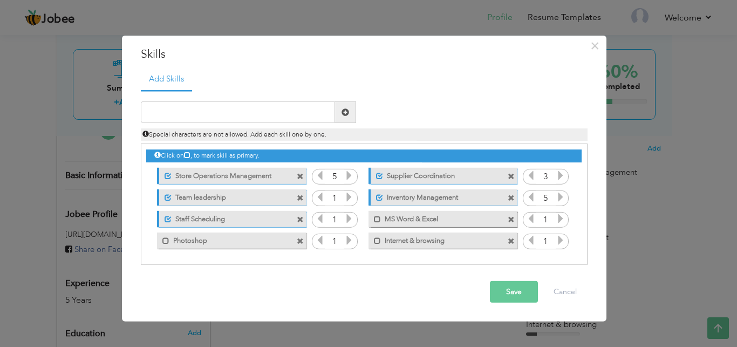
click at [563, 176] on icon at bounding box center [561, 176] width 10 height 10
click at [351, 200] on icon at bounding box center [349, 197] width 10 height 10
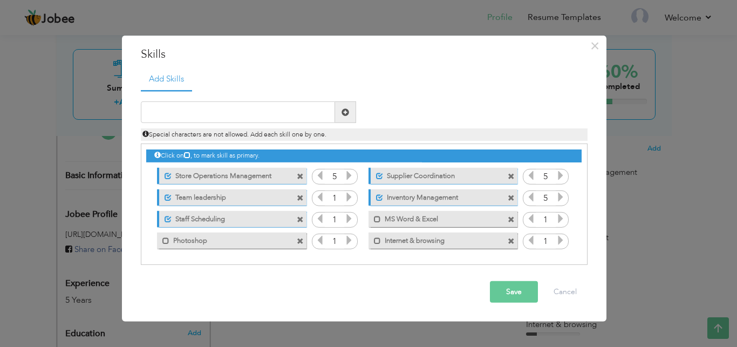
click at [351, 200] on icon at bounding box center [349, 197] width 10 height 10
click at [350, 223] on icon at bounding box center [349, 219] width 10 height 10
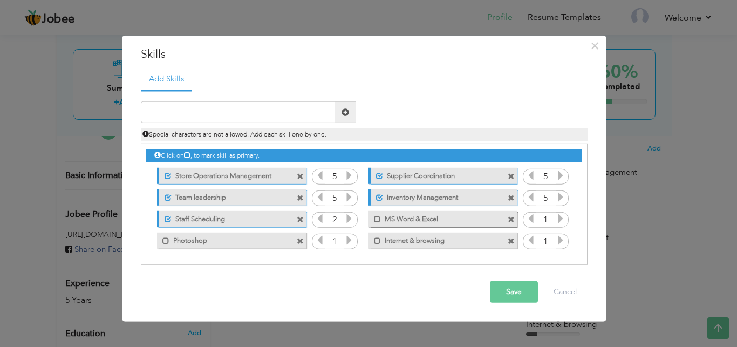
click at [350, 223] on icon at bounding box center [349, 219] width 10 height 10
click at [351, 241] on icon at bounding box center [349, 240] width 10 height 10
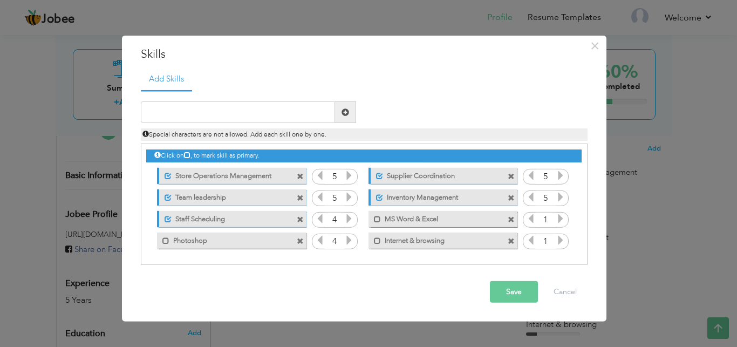
click at [560, 219] on icon at bounding box center [561, 219] width 10 height 10
click at [560, 240] on icon at bounding box center [561, 240] width 10 height 10
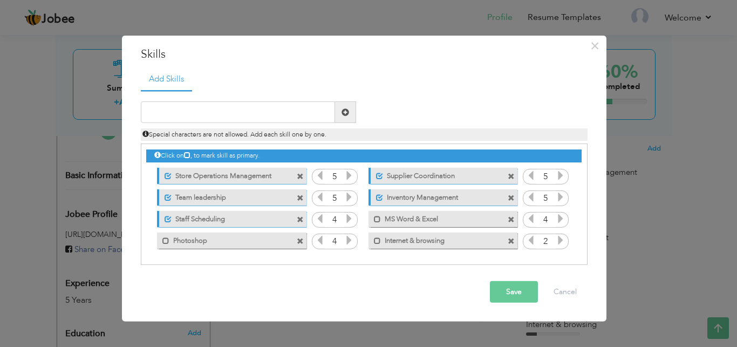
click at [560, 240] on icon at bounding box center [561, 240] width 10 height 10
click at [510, 299] on button "Save" at bounding box center [514, 292] width 48 height 22
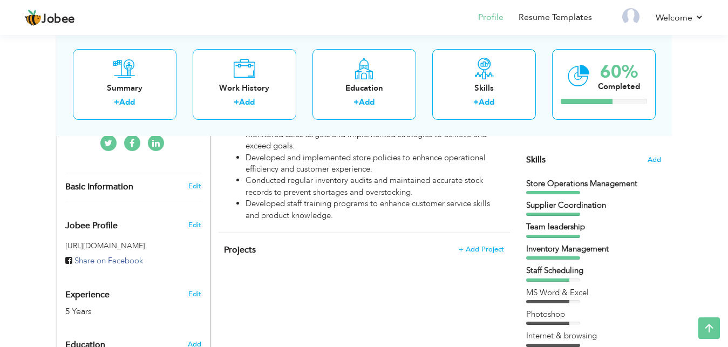
scroll to position [261, 0]
click at [495, 77] on div "Skills + Add" at bounding box center [484, 84] width 104 height 71
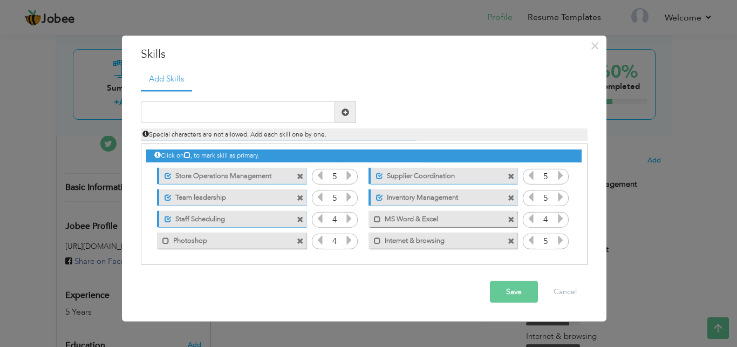
click at [350, 175] on icon at bounding box center [349, 176] width 10 height 10
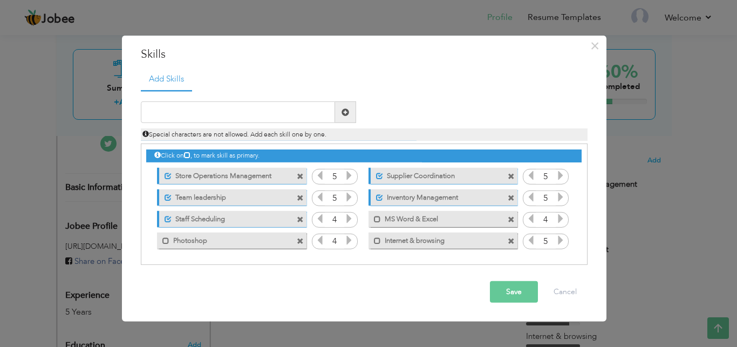
click at [350, 175] on icon at bounding box center [349, 176] width 10 height 10
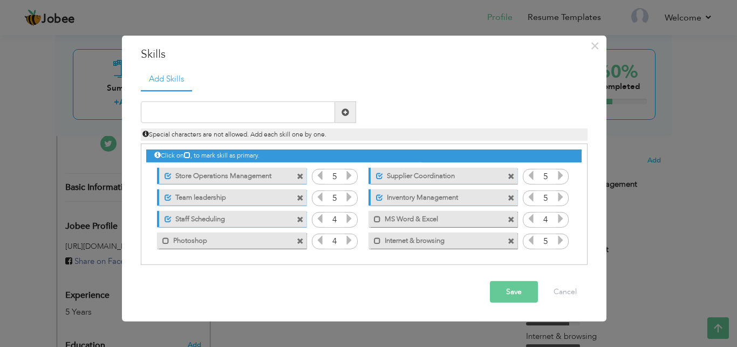
click at [520, 292] on button "Save" at bounding box center [514, 292] width 48 height 22
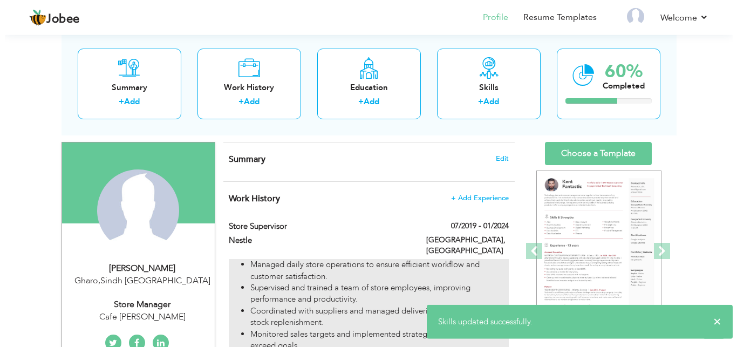
scroll to position [60, 0]
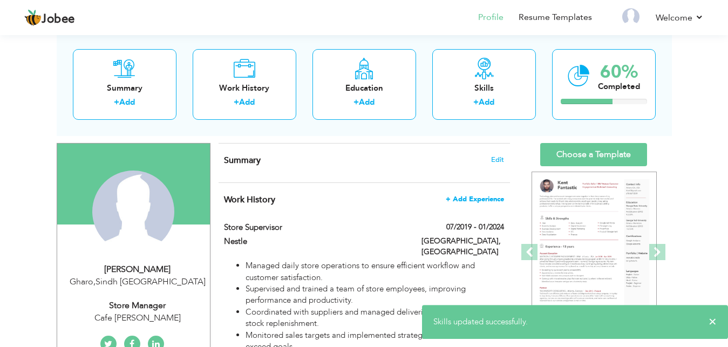
click at [464, 198] on span "+ Add Experience" at bounding box center [475, 199] width 58 height 8
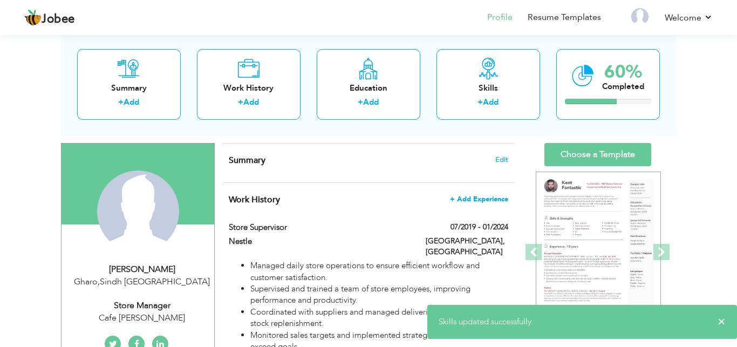
scroll to position [0, 0]
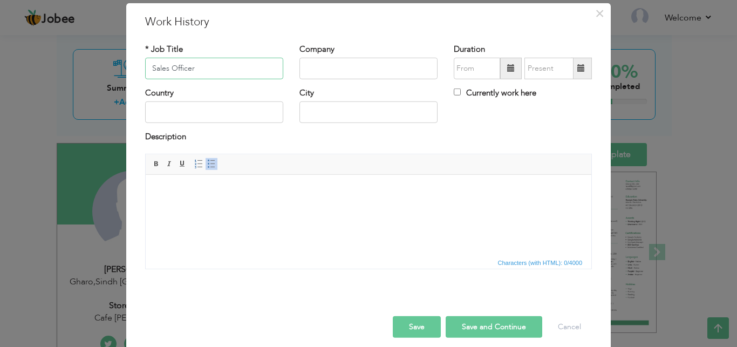
type input "Sales Officer"
click at [313, 79] on input "text" at bounding box center [368, 69] width 138 height 22
type input "Mado Auto Parts"
click at [234, 123] on input "text" at bounding box center [214, 112] width 138 height 22
type input "[GEOGRAPHIC_DATA]"
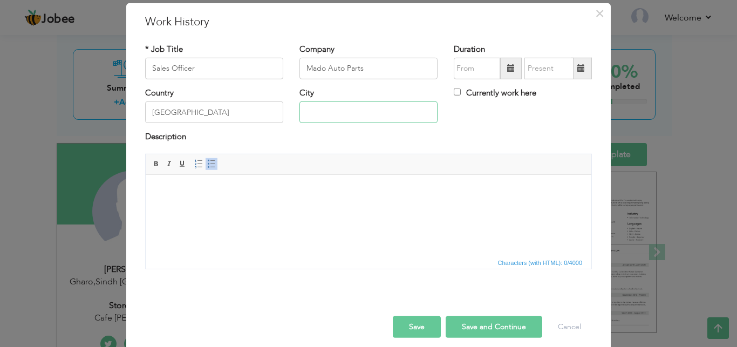
click at [336, 123] on input "text" at bounding box center [368, 112] width 138 height 22
type input "Multan"
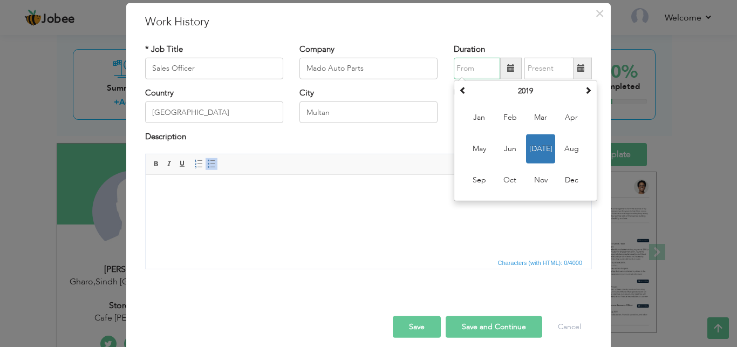
click at [466, 79] on input "text" at bounding box center [477, 69] width 46 height 22
click at [459, 94] on span at bounding box center [463, 90] width 8 height 8
click at [513, 132] on span "Feb" at bounding box center [509, 117] width 29 height 29
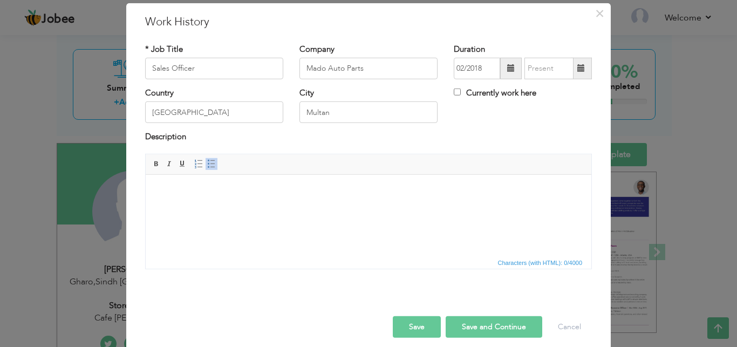
click at [507, 72] on span at bounding box center [511, 68] width 8 height 8
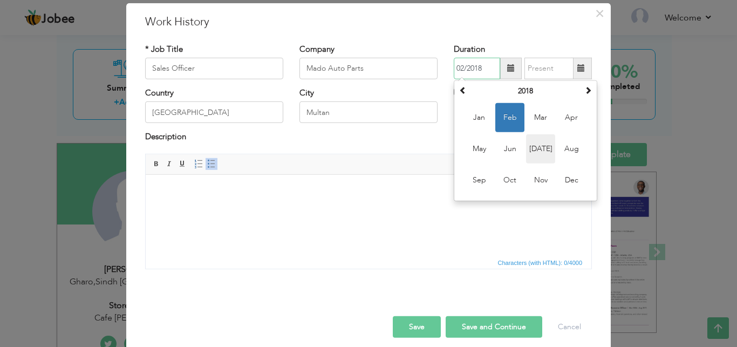
click at [548, 163] on span "Jul" at bounding box center [540, 148] width 29 height 29
type input "07/2018"
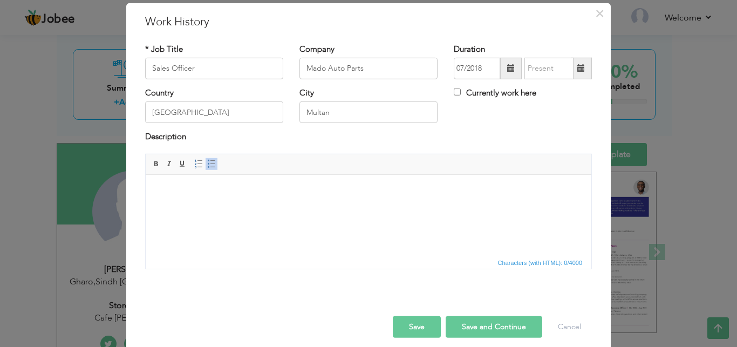
click at [579, 72] on span at bounding box center [581, 68] width 8 height 8
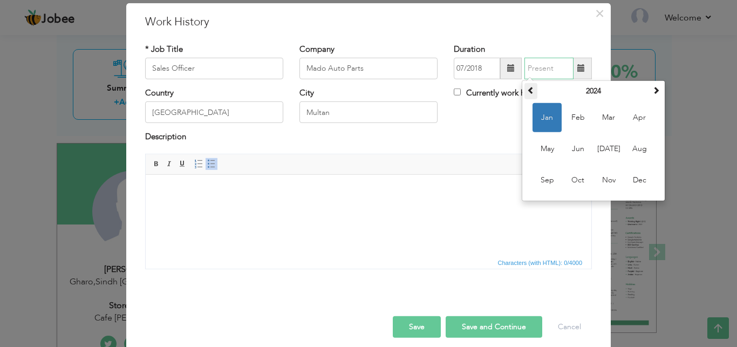
click at [528, 94] on span at bounding box center [531, 90] width 8 height 8
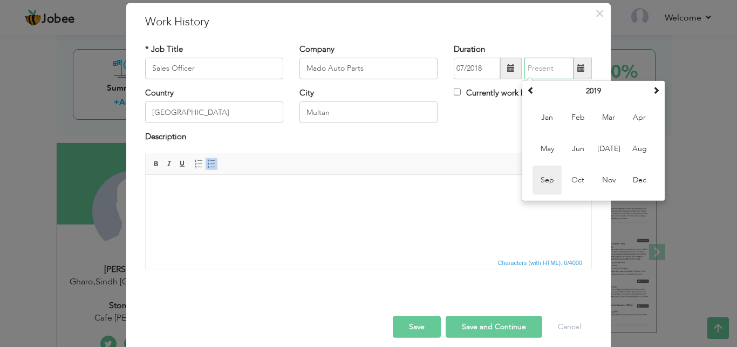
click at [551, 195] on span "Sep" at bounding box center [547, 180] width 29 height 29
type input "09/2019"
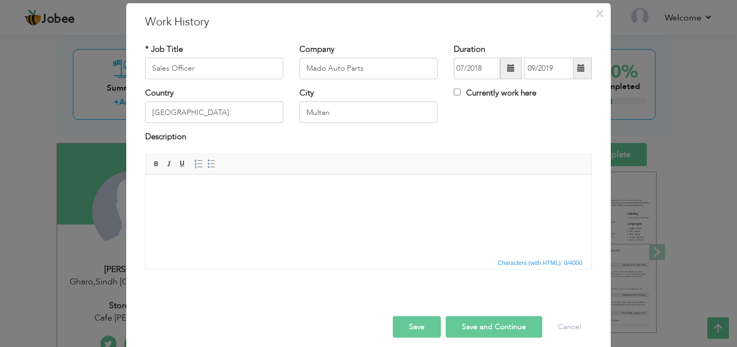
click at [263, 229] on html at bounding box center [369, 214] width 446 height 81
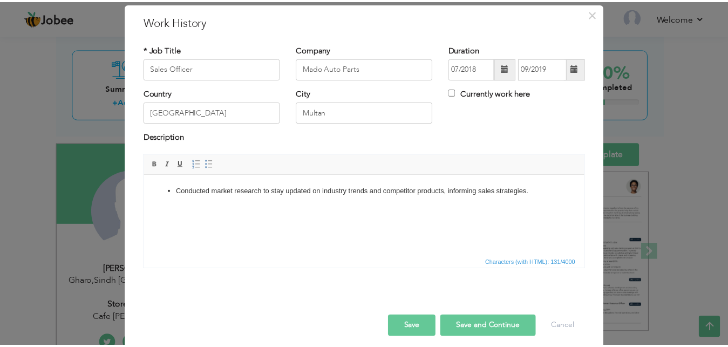
scroll to position [43, 0]
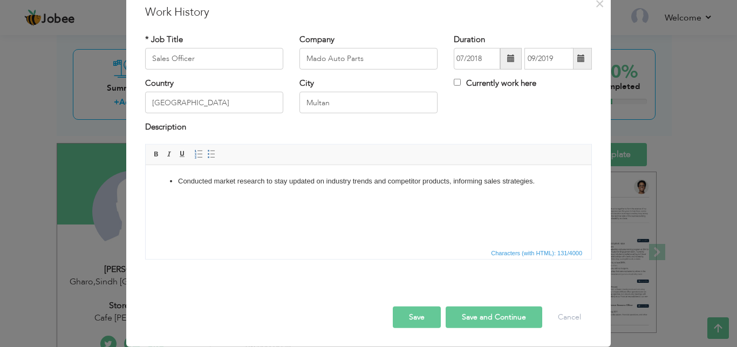
click at [412, 319] on button "Save" at bounding box center [417, 317] width 48 height 22
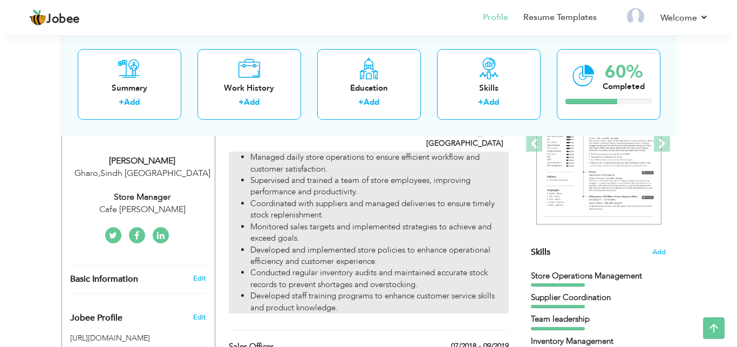
scroll to position [170, 0]
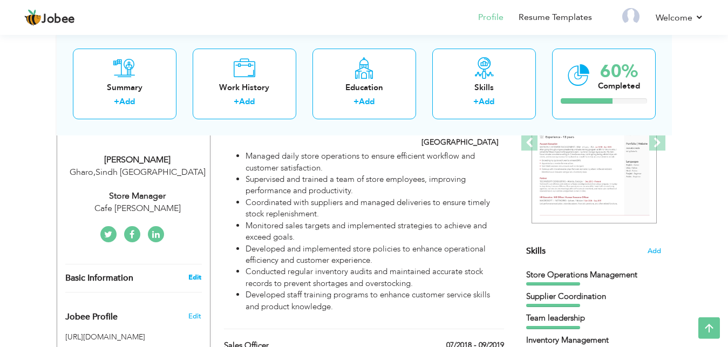
click at [193, 277] on link "Edit" at bounding box center [194, 277] width 13 height 10
type input "Sheheryar"
type input "Malik"
type input "0306-9596413"
select select "number:166"
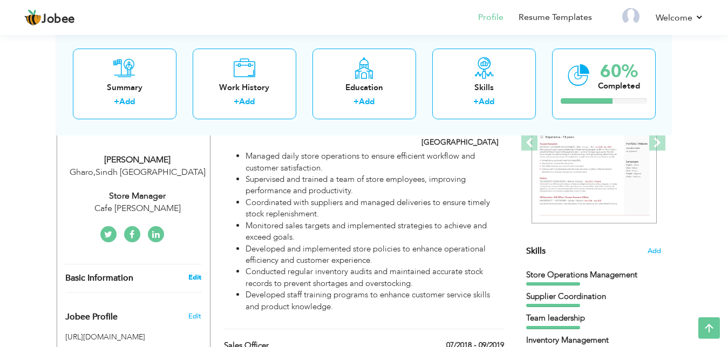
type input "Sindh"
type input "Gharo"
select select "number:7"
type input "Cafe [PERSON_NAME]"
type input "Store Manager"
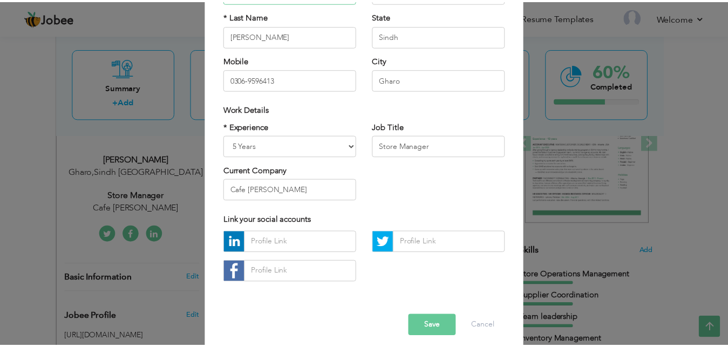
scroll to position [140, 0]
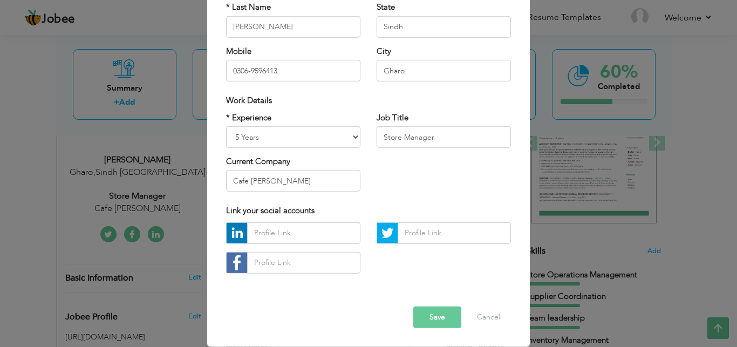
click at [417, 322] on button "Save" at bounding box center [437, 317] width 48 height 22
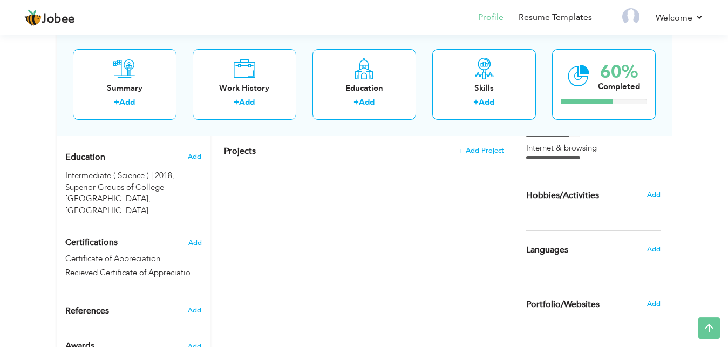
scroll to position [471, 0]
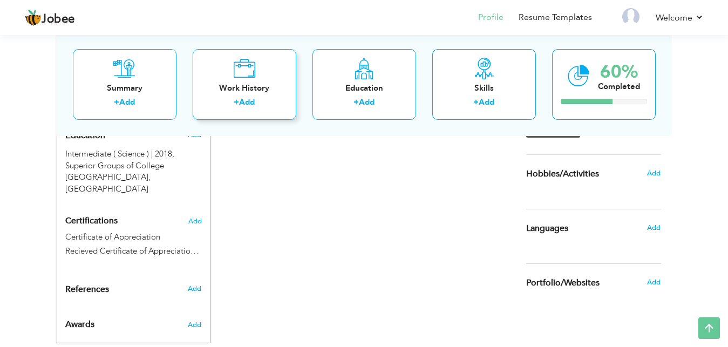
click at [250, 98] on link "Add" at bounding box center [247, 102] width 16 height 11
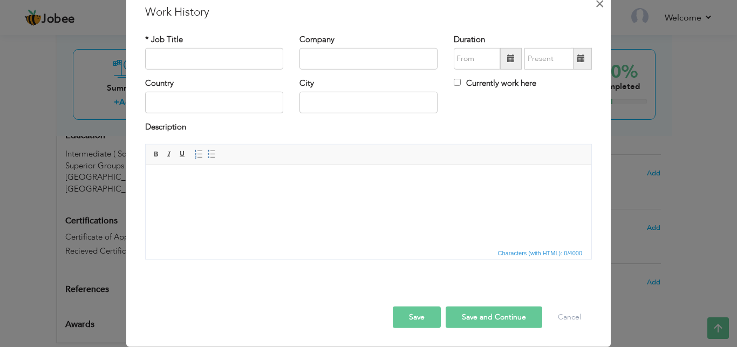
click at [596, 13] on span "×" at bounding box center [599, 3] width 9 height 19
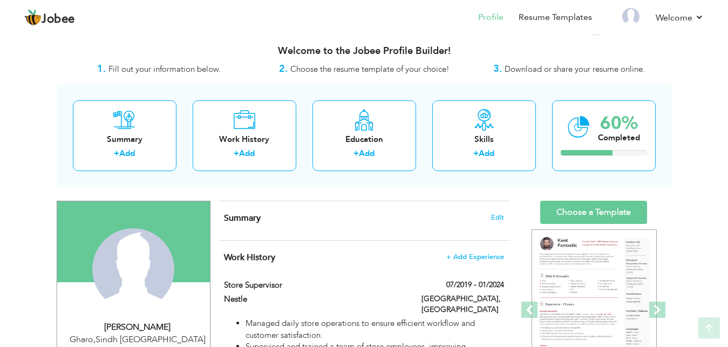
scroll to position [0, 0]
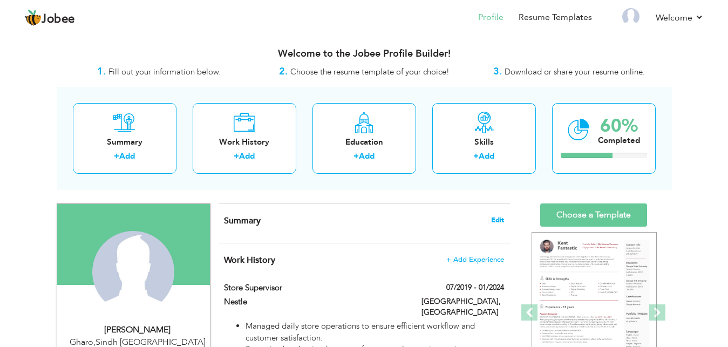
click at [498, 220] on span "Edit" at bounding box center [497, 220] width 13 height 8
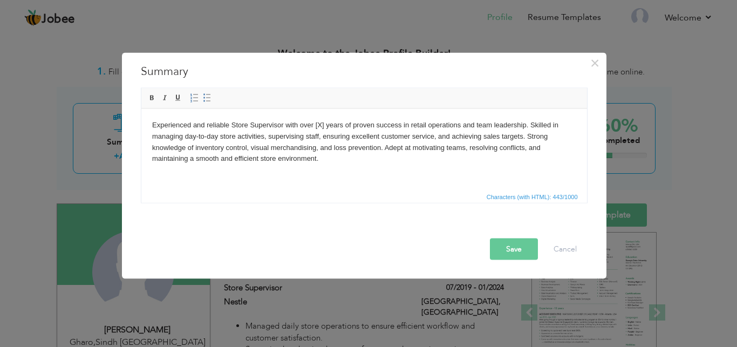
click at [344, 125] on body "Experienced and reliable Store Supervisor with over [X] years of proven success…" at bounding box center [364, 141] width 424 height 45
click at [509, 250] on button "Save" at bounding box center [514, 249] width 48 height 22
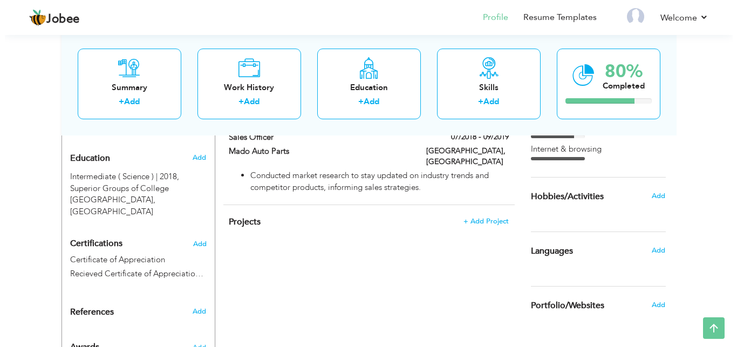
scroll to position [447, 0]
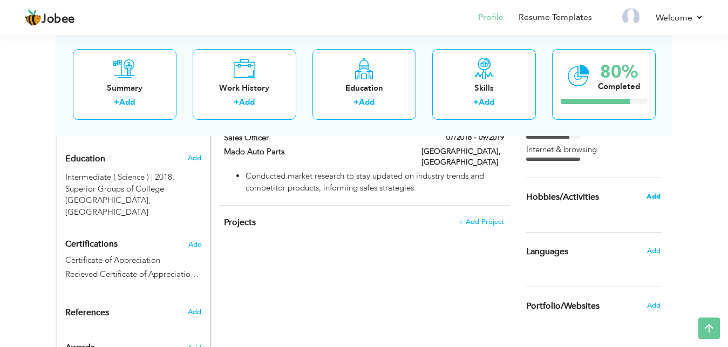
click at [657, 198] on span "Add" at bounding box center [653, 197] width 14 height 10
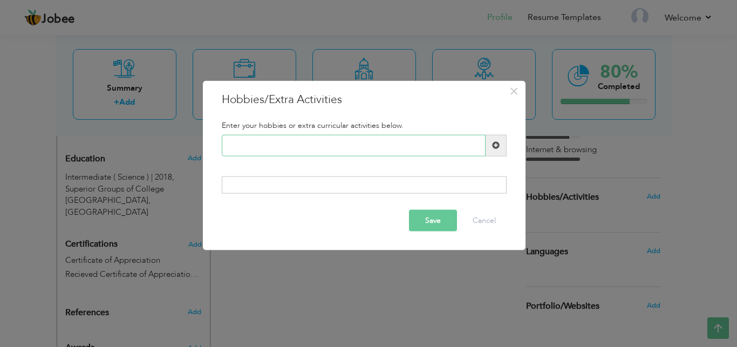
click at [256, 140] on input "text" at bounding box center [354, 145] width 264 height 22
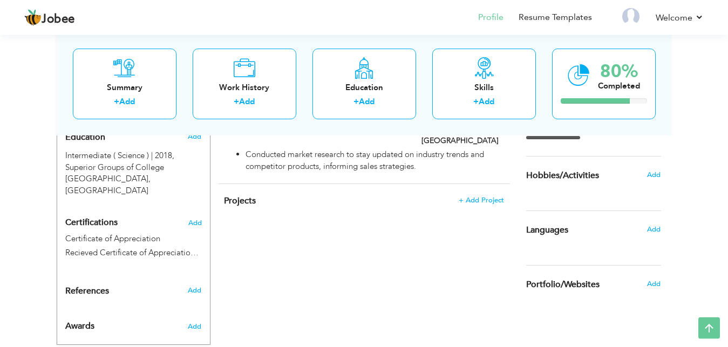
scroll to position [470, 0]
click at [653, 175] on span "Add" at bounding box center [653, 174] width 14 height 10
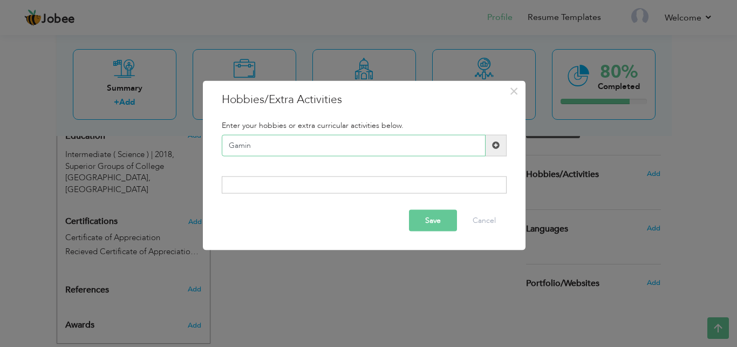
type input "Gaming"
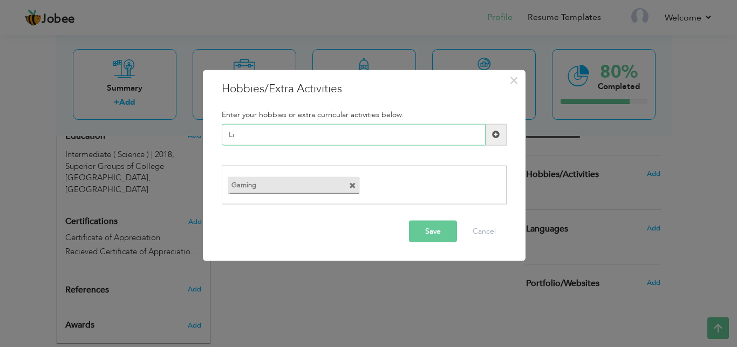
type input "L"
type input "Reading"
type input "Gym"
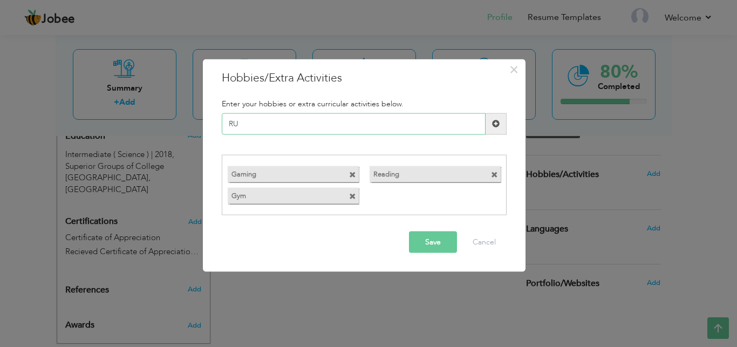
type input "R"
type input "W"
type input "Traveling"
type input "Snooker"
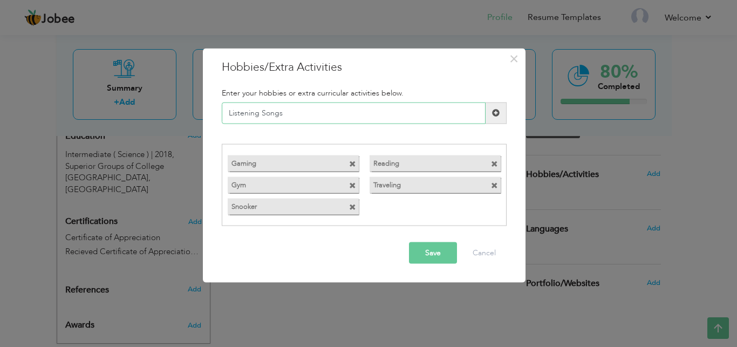
type input "Listening Songs"
click at [424, 254] on button "Save" at bounding box center [433, 253] width 48 height 22
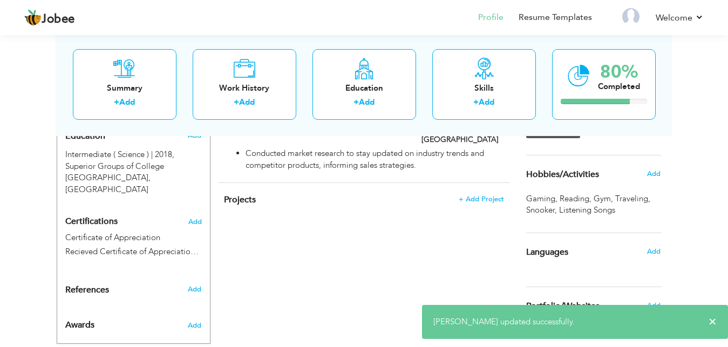
scroll to position [493, 0]
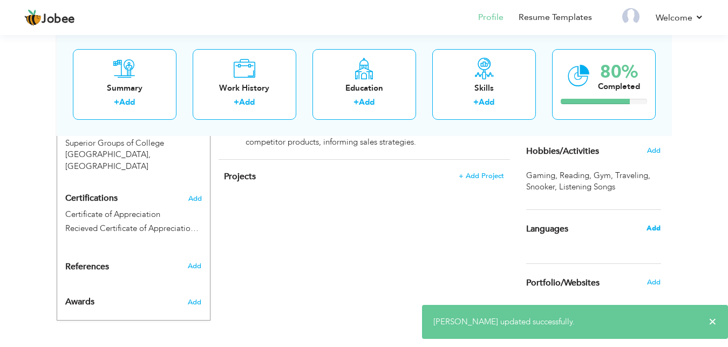
click at [656, 227] on span "Add" at bounding box center [653, 228] width 14 height 10
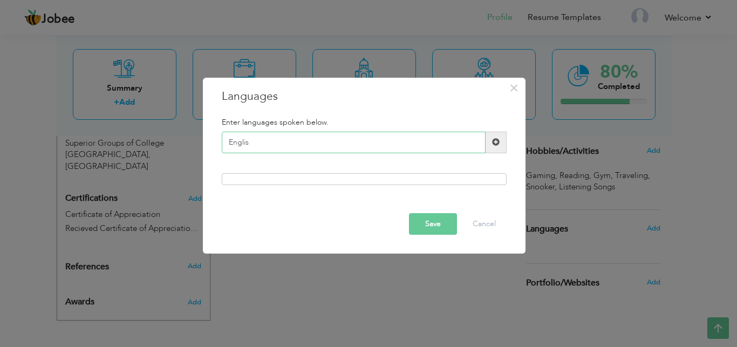
type input "English"
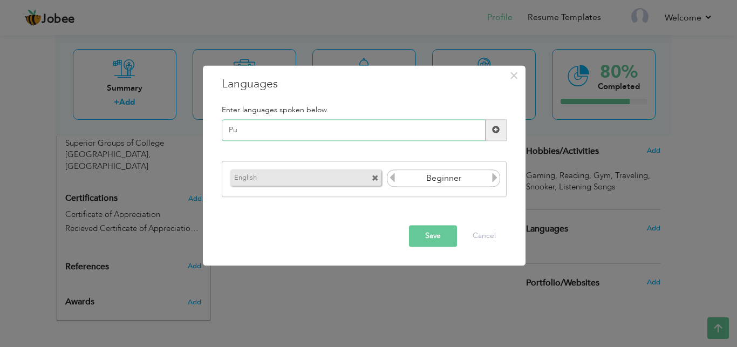
type input "P"
click at [496, 179] on icon at bounding box center [495, 178] width 10 height 10
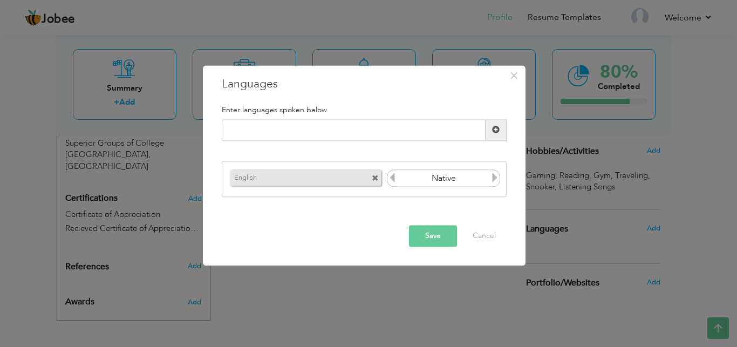
click at [496, 179] on icon at bounding box center [495, 178] width 10 height 10
drag, startPoint x: 496, startPoint y: 179, endPoint x: 393, endPoint y: 181, distance: 103.1
click at [393, 181] on div "Beginner" at bounding box center [444, 178] width 114 height 17
click at [393, 181] on icon at bounding box center [392, 178] width 10 height 10
click at [320, 128] on input "text" at bounding box center [354, 130] width 264 height 22
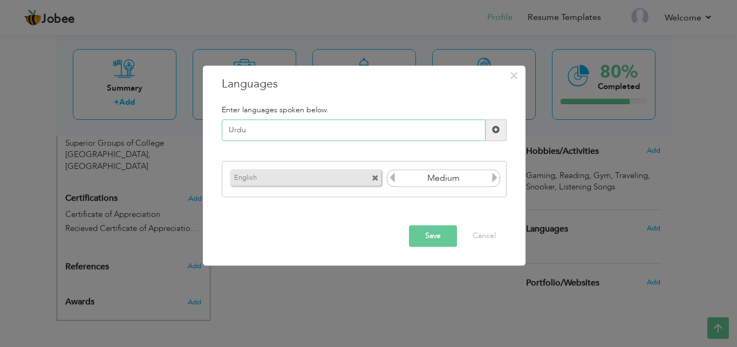
type input "Urdu"
click at [462, 175] on input "Beginner" at bounding box center [443, 179] width 93 height 16
type input "Medium"
click at [410, 136] on input "Urdu" at bounding box center [354, 130] width 264 height 22
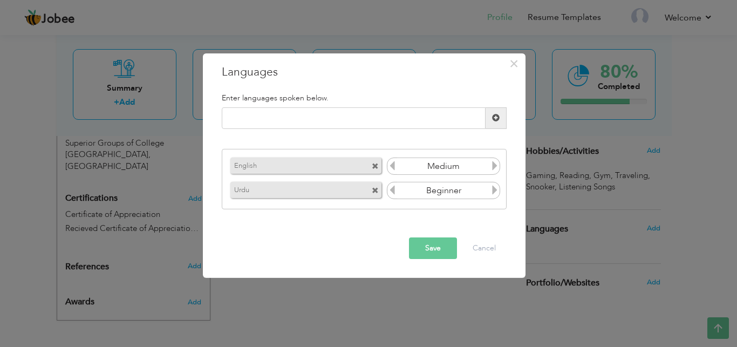
click at [492, 171] on icon at bounding box center [495, 166] width 10 height 10
click at [357, 126] on input "text" at bounding box center [354, 118] width 264 height 22
type input "Saraiki"
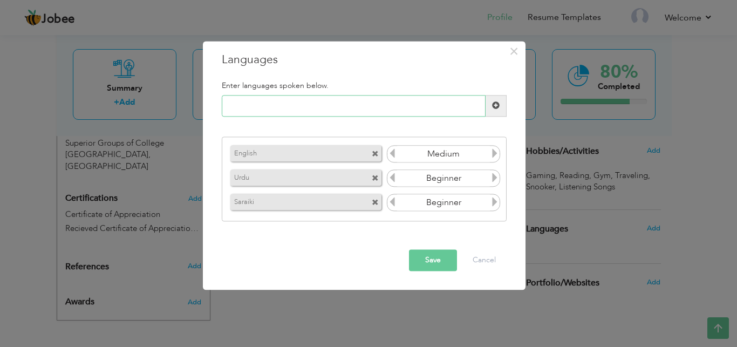
click at [338, 104] on input "text" at bounding box center [354, 106] width 264 height 22
type input "Punjabi"
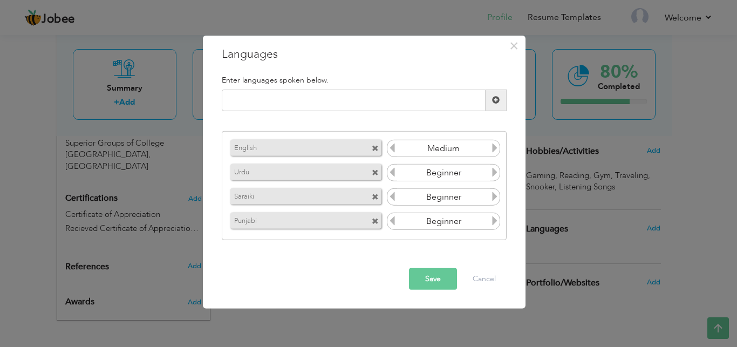
click at [393, 152] on icon at bounding box center [392, 148] width 10 height 10
click at [494, 176] on icon at bounding box center [495, 172] width 10 height 10
click at [495, 195] on icon at bounding box center [495, 197] width 10 height 10
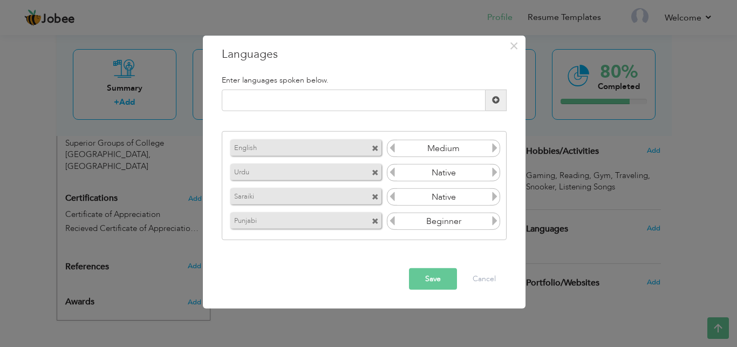
click at [490, 224] on icon at bounding box center [495, 221] width 10 height 10
click at [432, 282] on button "Save" at bounding box center [433, 279] width 48 height 22
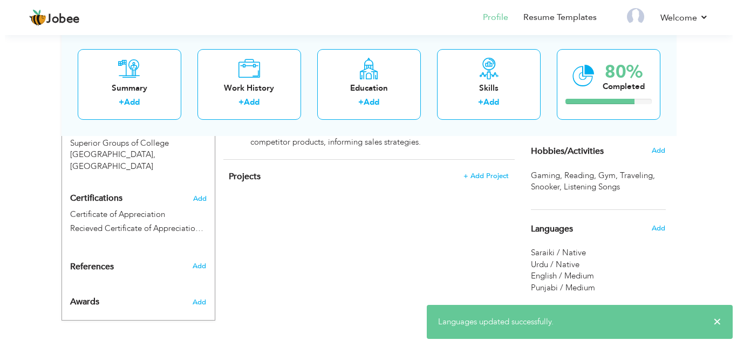
scroll to position [540, 0]
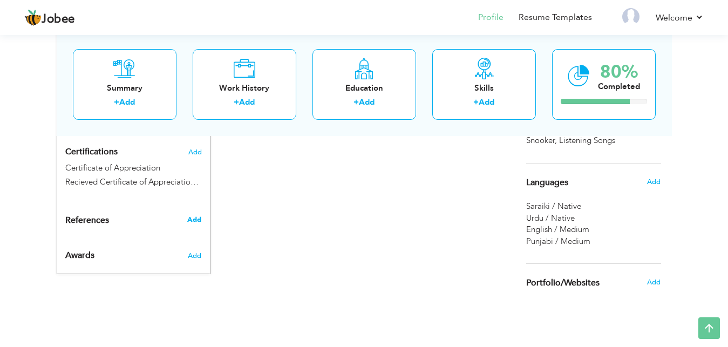
click at [191, 215] on span "Add" at bounding box center [194, 220] width 14 height 10
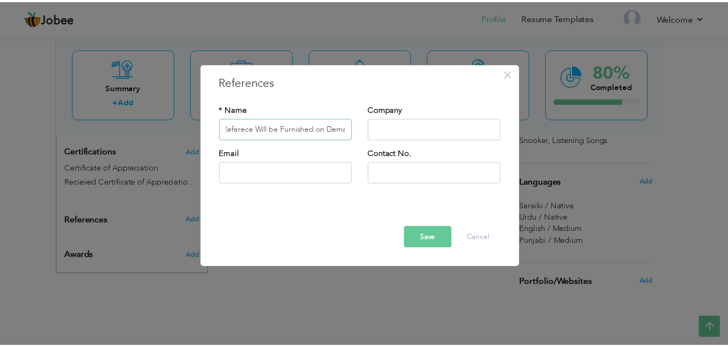
scroll to position [0, 11]
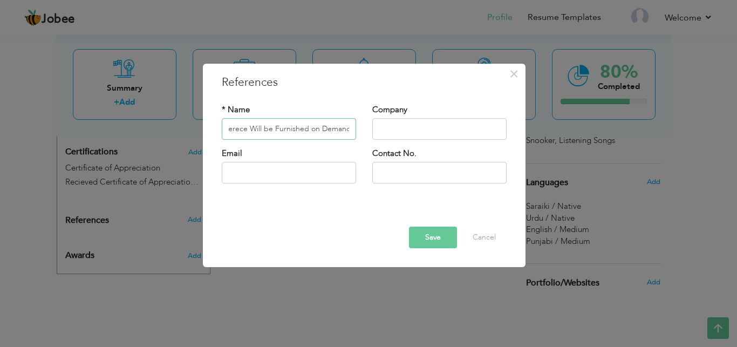
type input "Referece Will be Furnished on Demand"
click at [434, 235] on button "Save" at bounding box center [433, 238] width 48 height 22
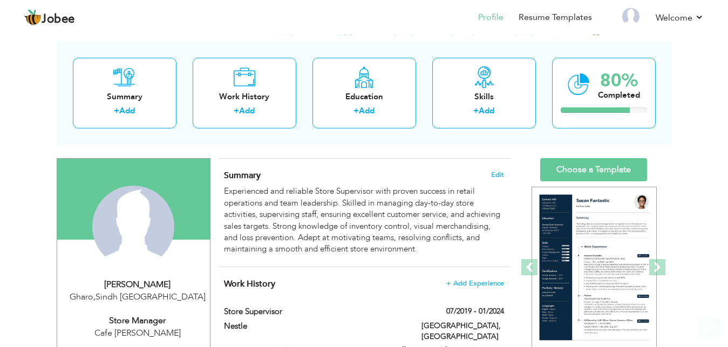
scroll to position [44, 0]
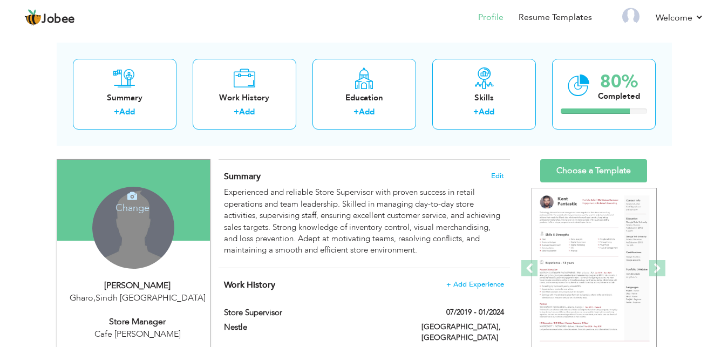
click at [131, 228] on div "Change Remove" at bounding box center [133, 228] width 82 height 82
click at [137, 208] on h4 "Change" at bounding box center [132, 201] width 77 height 26
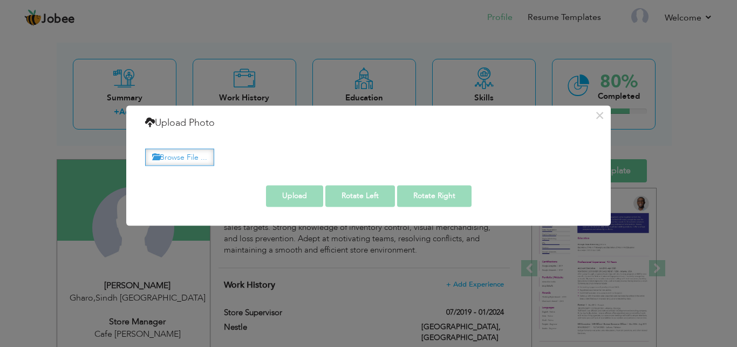
click at [197, 160] on label "Browse File ..." at bounding box center [179, 157] width 69 height 17
click at [0, 0] on input "Browse File ..." at bounding box center [0, 0] width 0 height 0
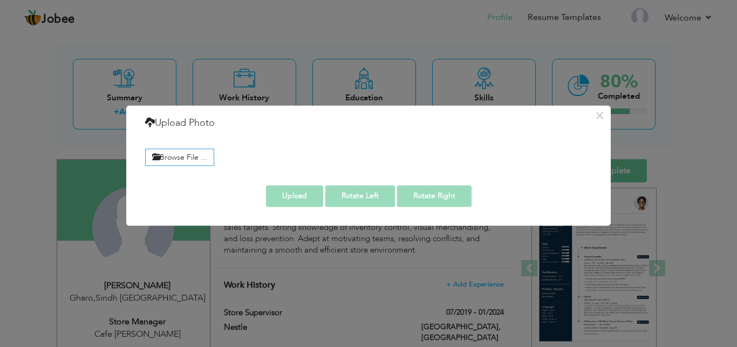
click at [402, 292] on div "× Upload Photo Browse File ..." at bounding box center [368, 173] width 737 height 347
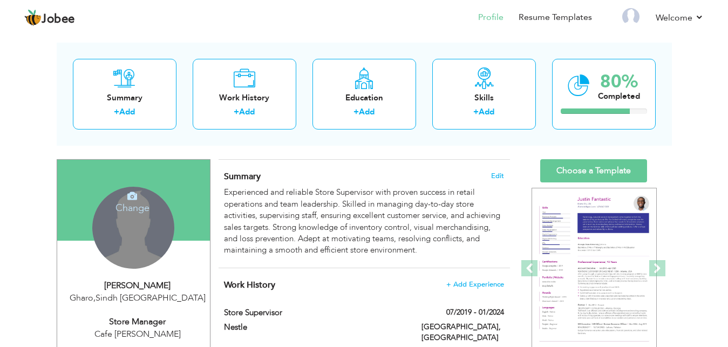
click at [142, 235] on div "Change Remove" at bounding box center [133, 228] width 82 height 82
click at [133, 205] on h4 "Change" at bounding box center [132, 201] width 77 height 26
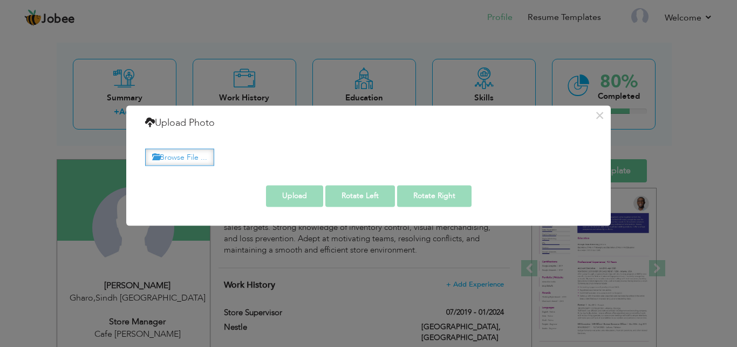
click at [181, 161] on label "Browse File ..." at bounding box center [179, 157] width 69 height 17
click at [0, 0] on input "Browse File ..." at bounding box center [0, 0] width 0 height 0
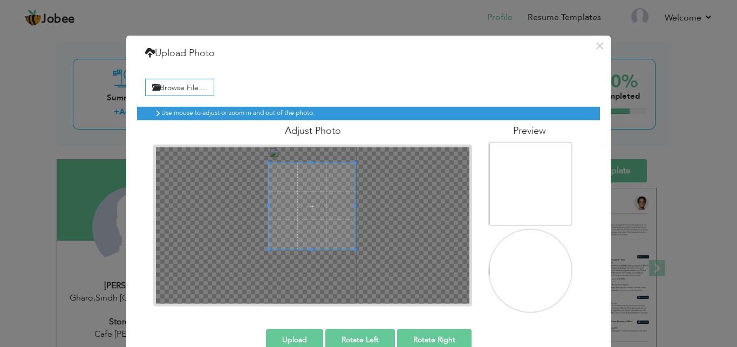
click at [314, 197] on span at bounding box center [312, 205] width 86 height 86
click at [317, 196] on span at bounding box center [312, 211] width 86 height 86
click at [326, 248] on div at bounding box center [312, 211] width 86 height 86
click at [331, 243] on div at bounding box center [312, 211] width 86 height 86
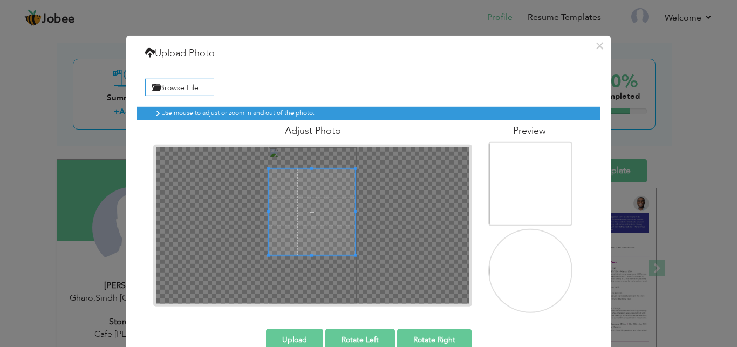
click at [307, 241] on div at bounding box center [313, 225] width 314 height 156
click at [512, 251] on img at bounding box center [532, 284] width 86 height 153
click at [295, 340] on button "Upload" at bounding box center [294, 340] width 57 height 22
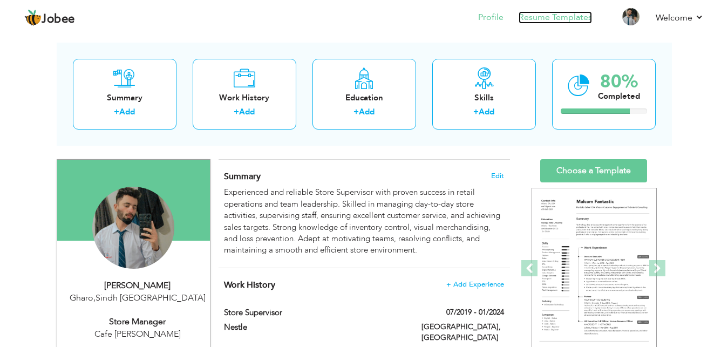
click at [558, 23] on link "Resume Templates" at bounding box center [555, 17] width 73 height 12
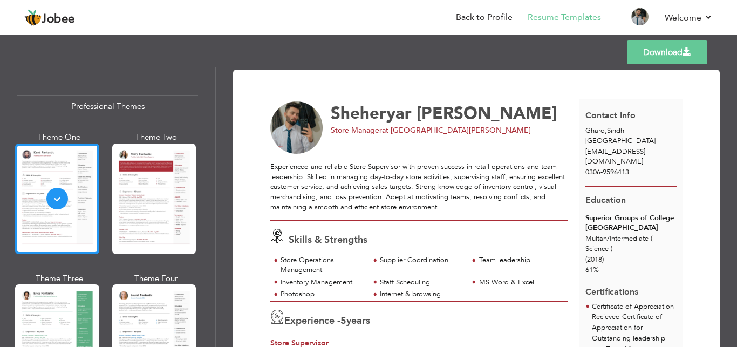
click at [79, 211] on div at bounding box center [57, 199] width 84 height 111
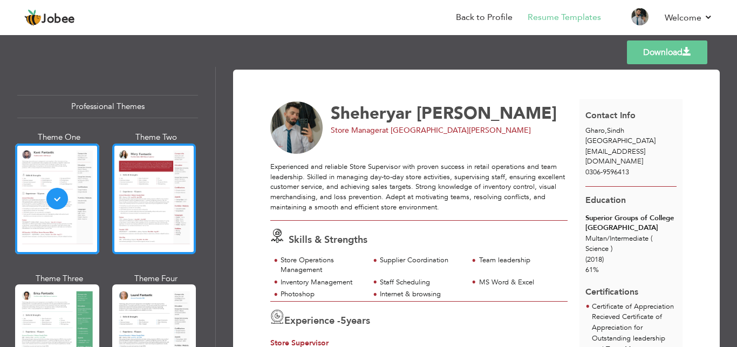
click at [138, 212] on div at bounding box center [154, 199] width 84 height 111
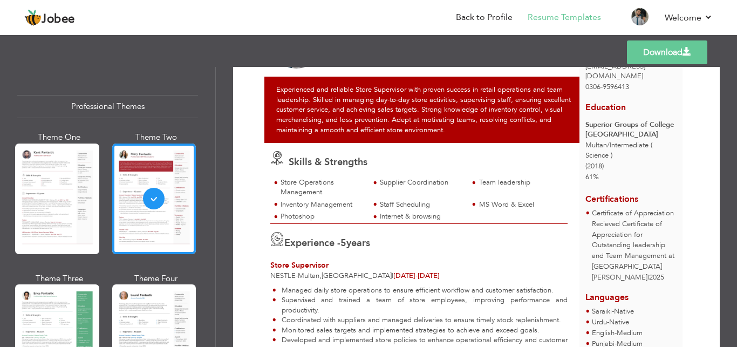
click at [275, 272] on span "Nestle" at bounding box center [282, 276] width 25 height 10
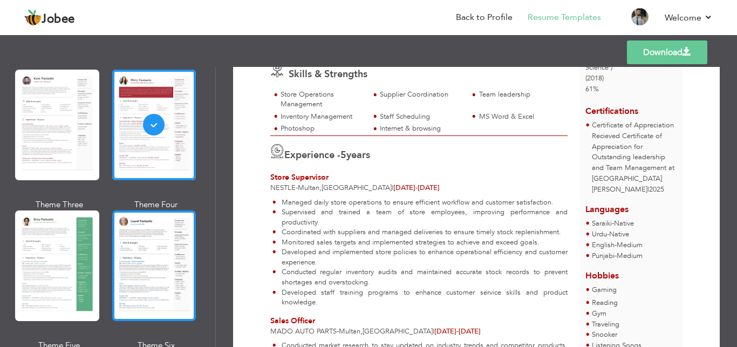
scroll to position [75, 0]
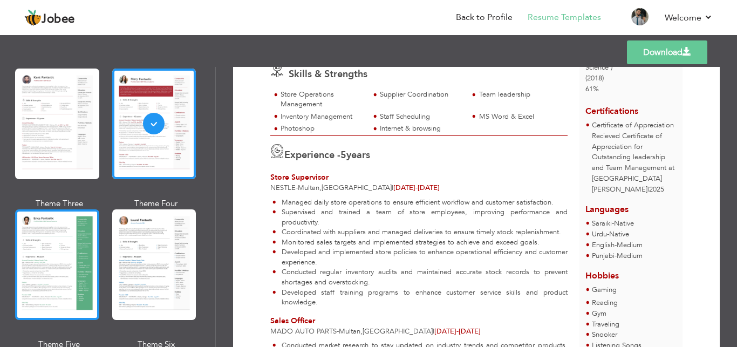
click at [60, 258] on div at bounding box center [57, 264] width 84 height 111
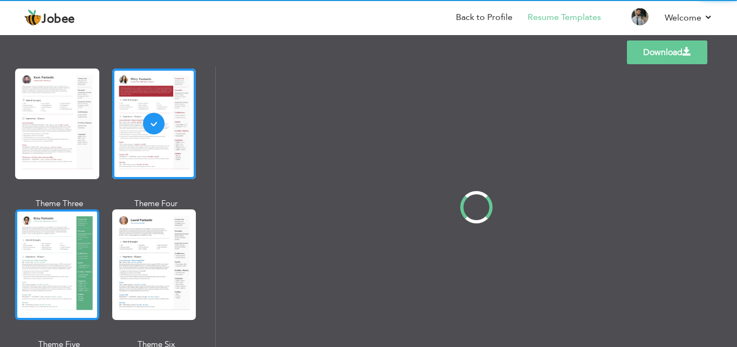
scroll to position [0, 0]
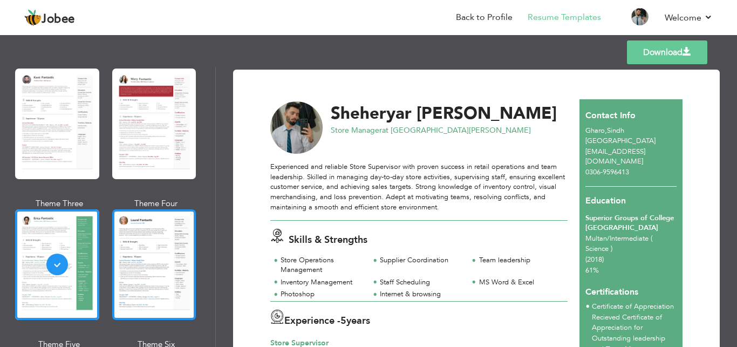
click at [135, 273] on div at bounding box center [154, 264] width 84 height 111
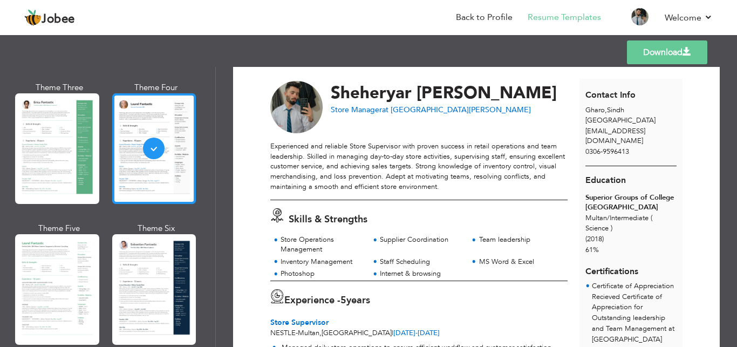
scroll to position [192, 0]
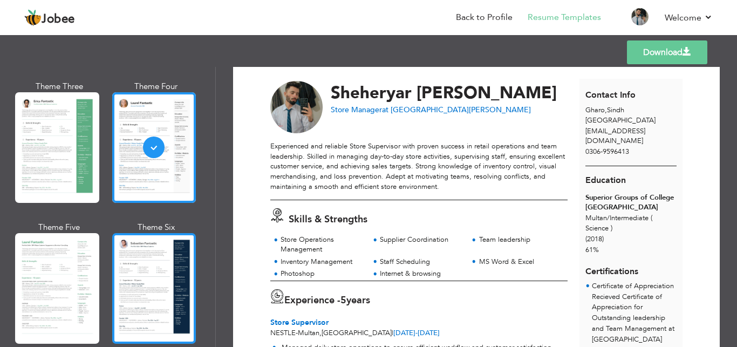
click at [139, 267] on div at bounding box center [154, 288] width 84 height 111
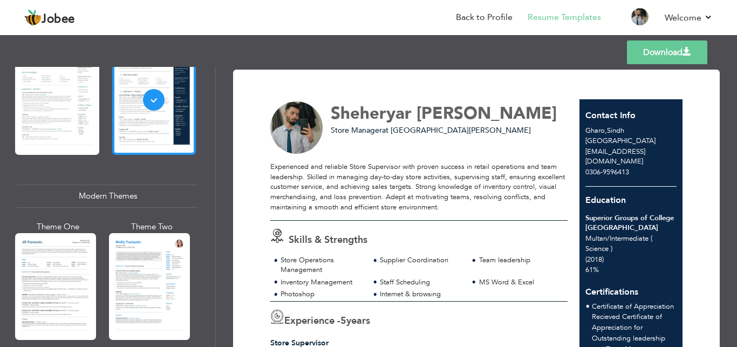
scroll to position [381, 0]
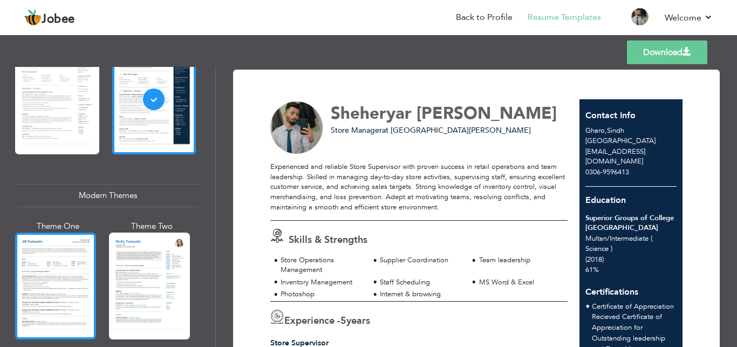
click at [34, 260] on div at bounding box center [55, 286] width 81 height 107
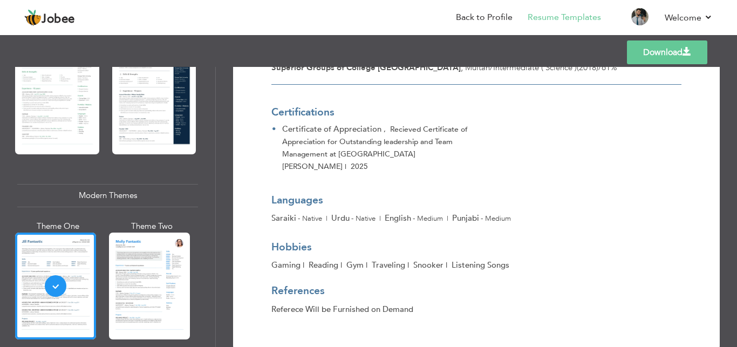
scroll to position [470, 0]
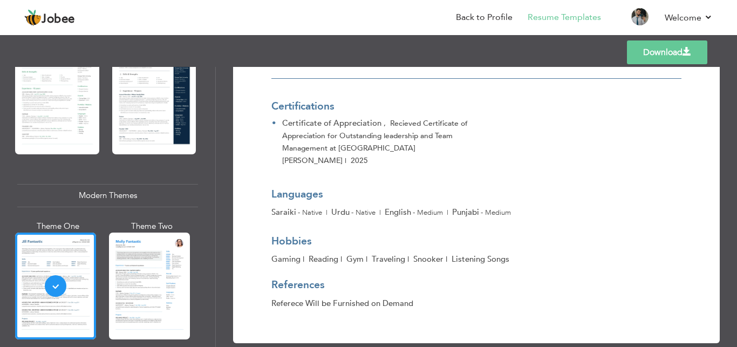
click at [651, 49] on link "Download" at bounding box center [667, 52] width 80 height 24
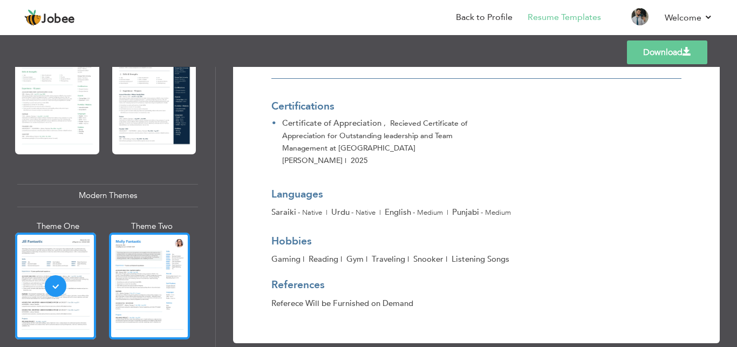
click at [144, 242] on div at bounding box center [149, 286] width 81 height 107
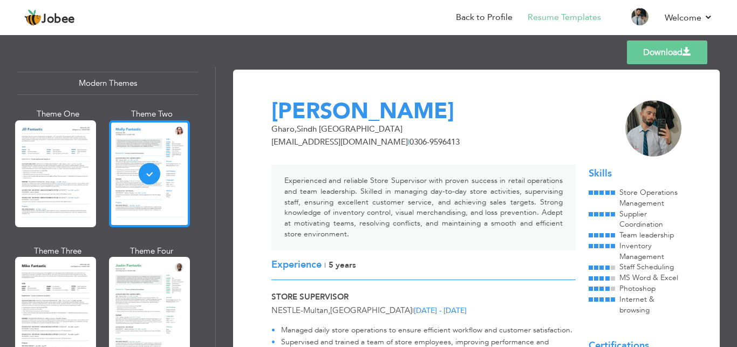
scroll to position [501, 0]
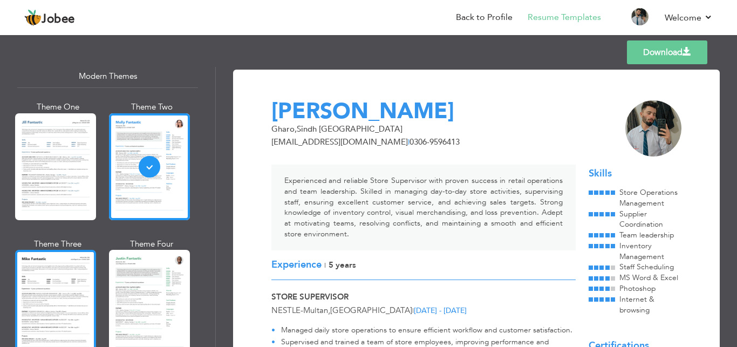
click at [43, 281] on div at bounding box center [55, 303] width 81 height 107
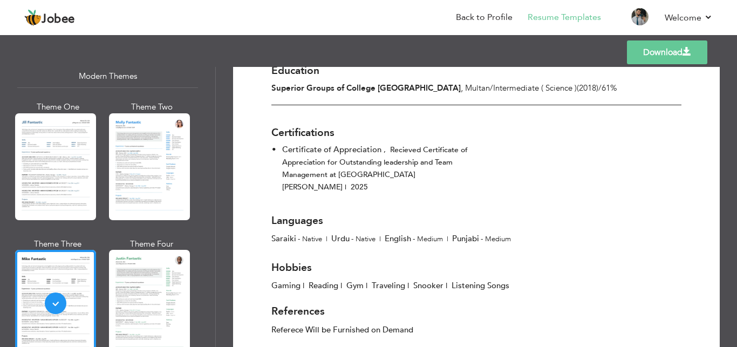
scroll to position [470, 0]
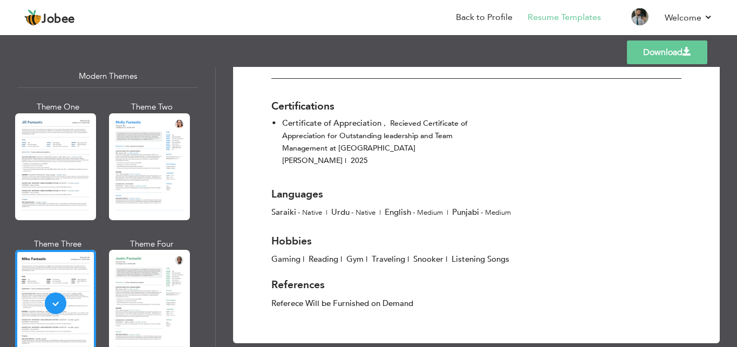
click at [638, 47] on link "Download" at bounding box center [667, 52] width 80 height 24
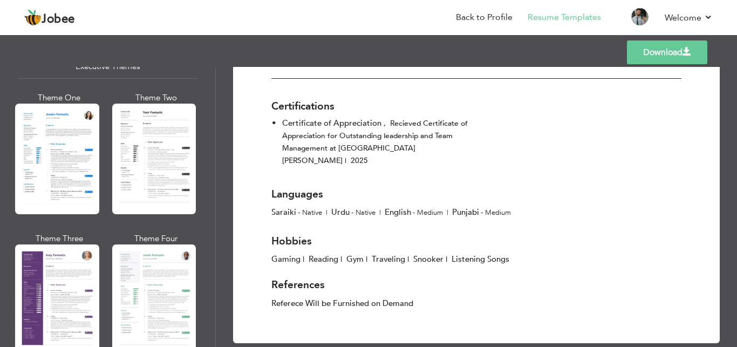
scroll to position [833, 0]
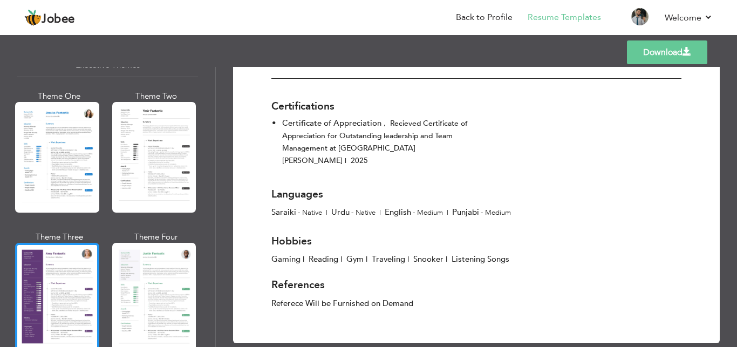
click at [50, 266] on div at bounding box center [57, 298] width 84 height 111
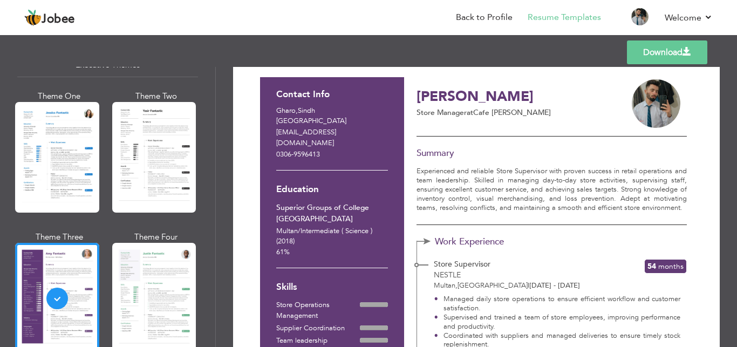
scroll to position [0, 0]
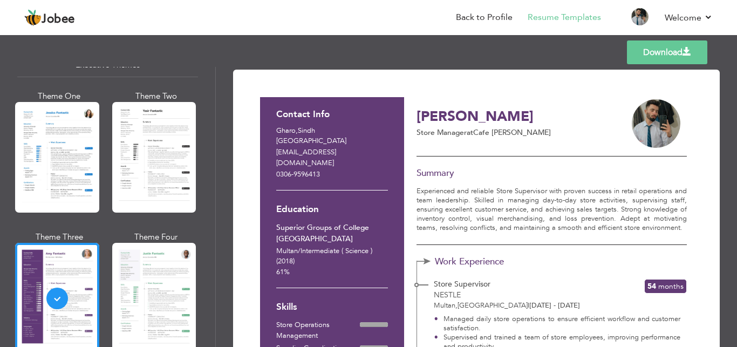
click at [649, 54] on link "Download" at bounding box center [667, 52] width 80 height 24
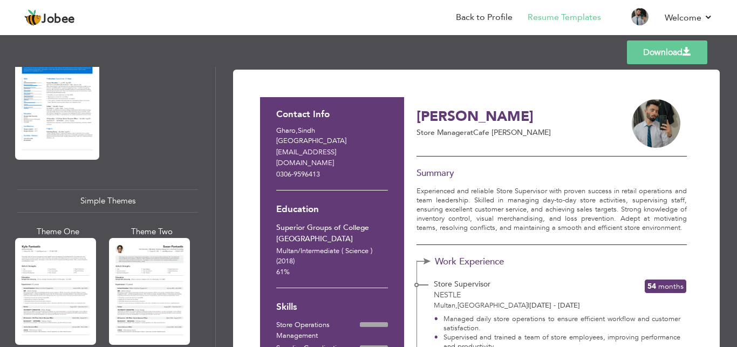
scroll to position [1868, 0]
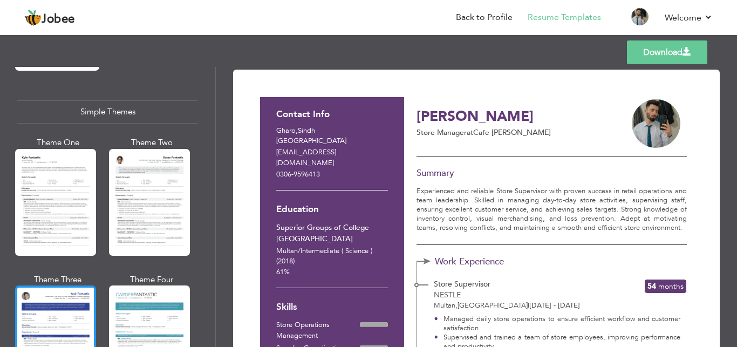
click at [53, 285] on div at bounding box center [55, 338] width 81 height 107
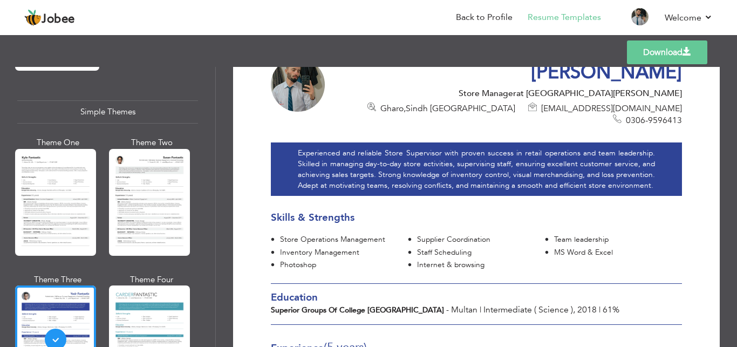
scroll to position [46, 0]
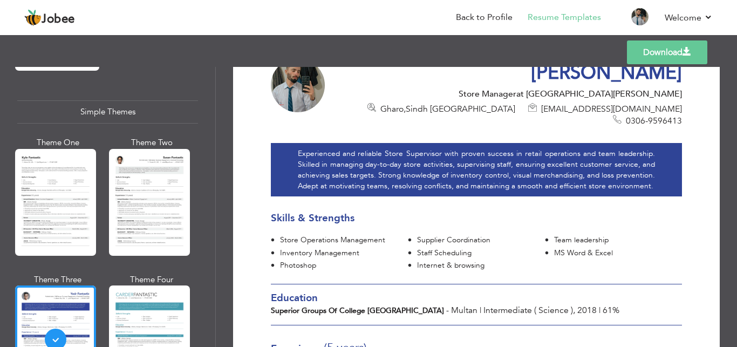
click at [645, 50] on link "Download" at bounding box center [667, 52] width 80 height 24
click at [149, 285] on div at bounding box center [149, 338] width 81 height 107
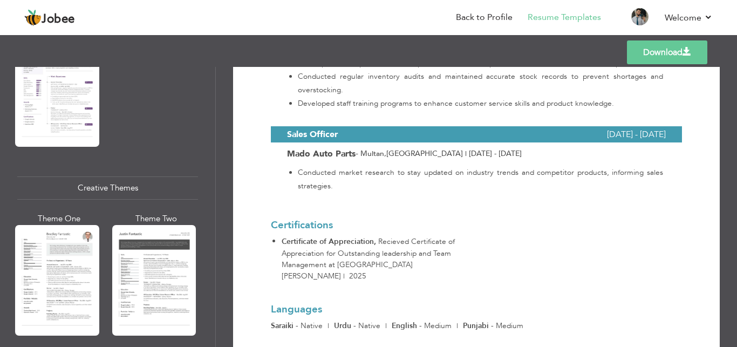
scroll to position [1180, 0]
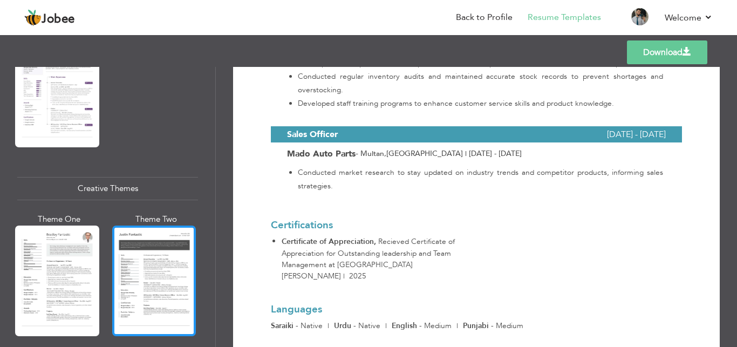
click at [140, 228] on div at bounding box center [154, 281] width 84 height 111
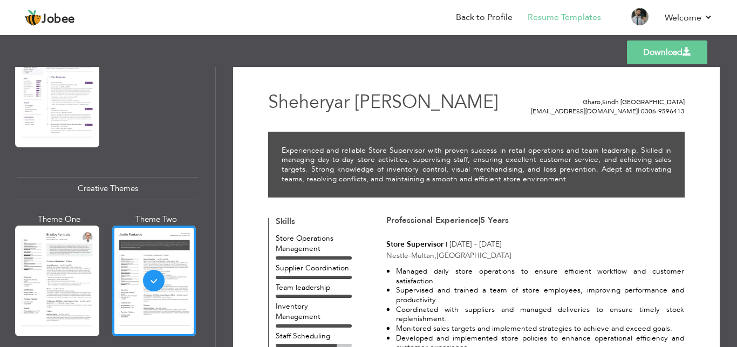
scroll to position [8, 0]
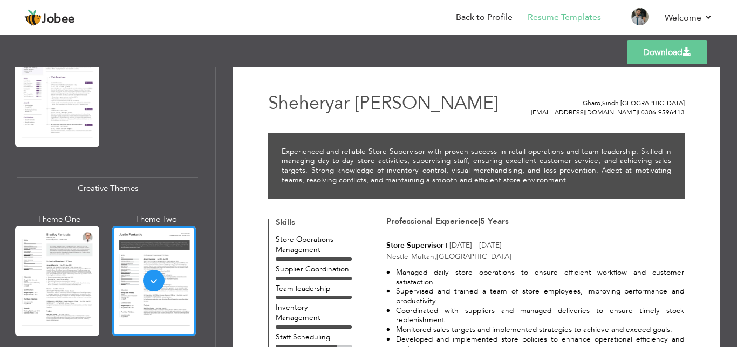
click at [653, 49] on link "Download" at bounding box center [667, 52] width 80 height 24
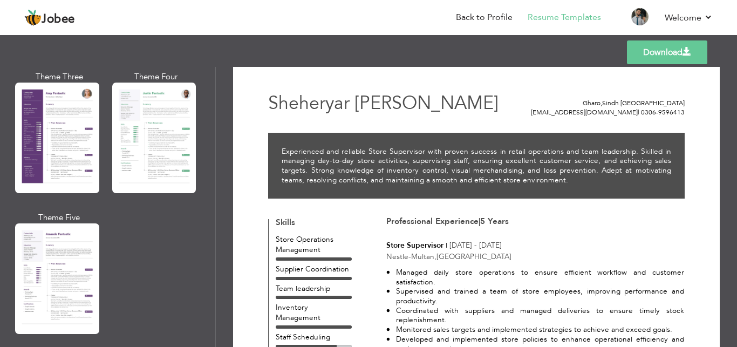
scroll to position [993, 0]
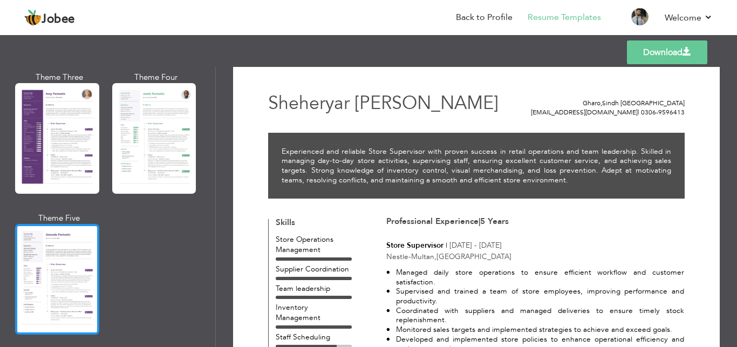
click at [66, 250] on div at bounding box center [57, 279] width 84 height 111
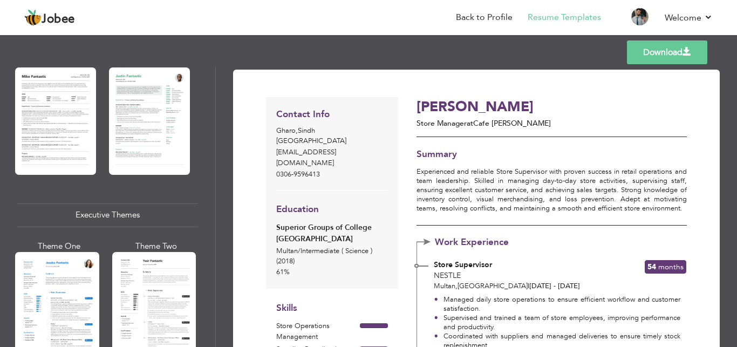
scroll to position [693, 0]
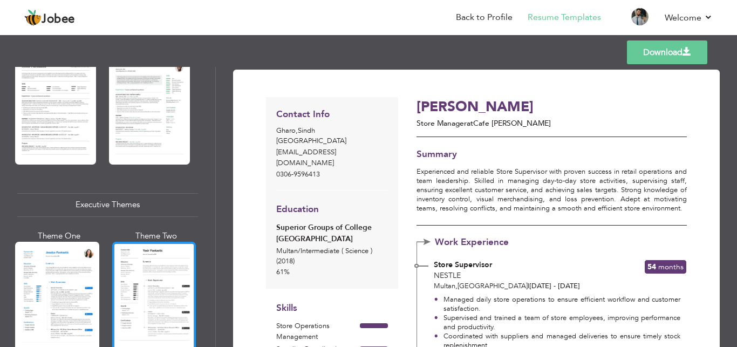
click at [158, 269] on div at bounding box center [154, 297] width 84 height 111
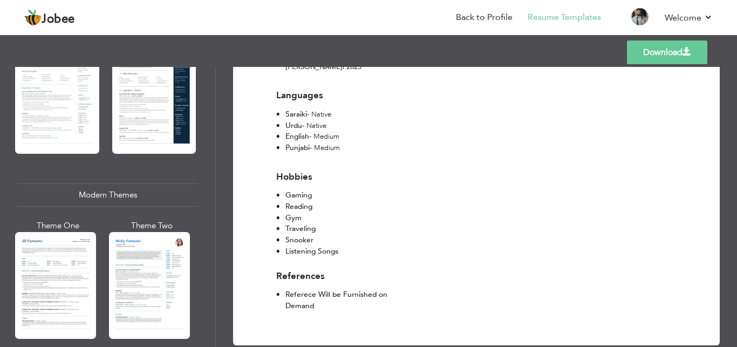
scroll to position [366, 0]
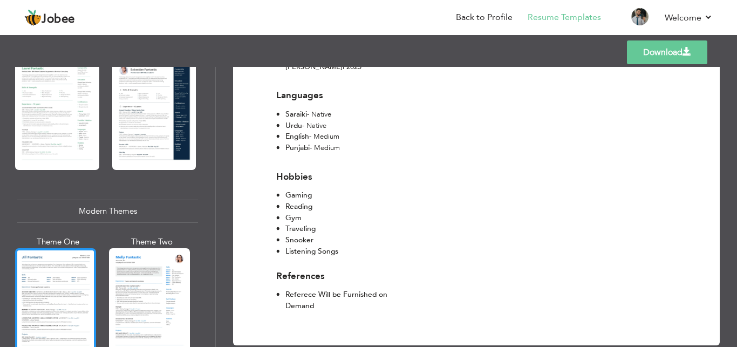
click at [64, 275] on div at bounding box center [55, 301] width 81 height 107
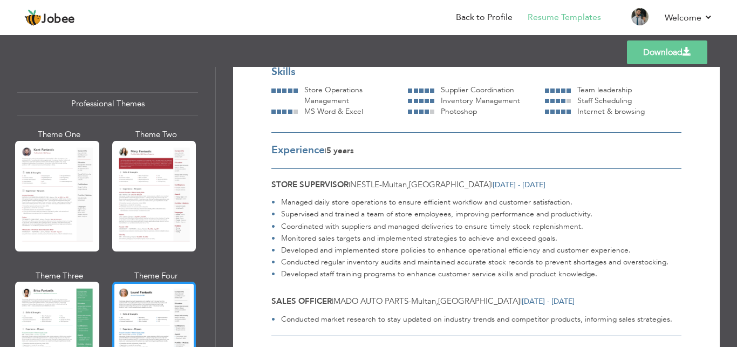
scroll to position [0, 0]
